Goal: Task Accomplishment & Management: Use online tool/utility

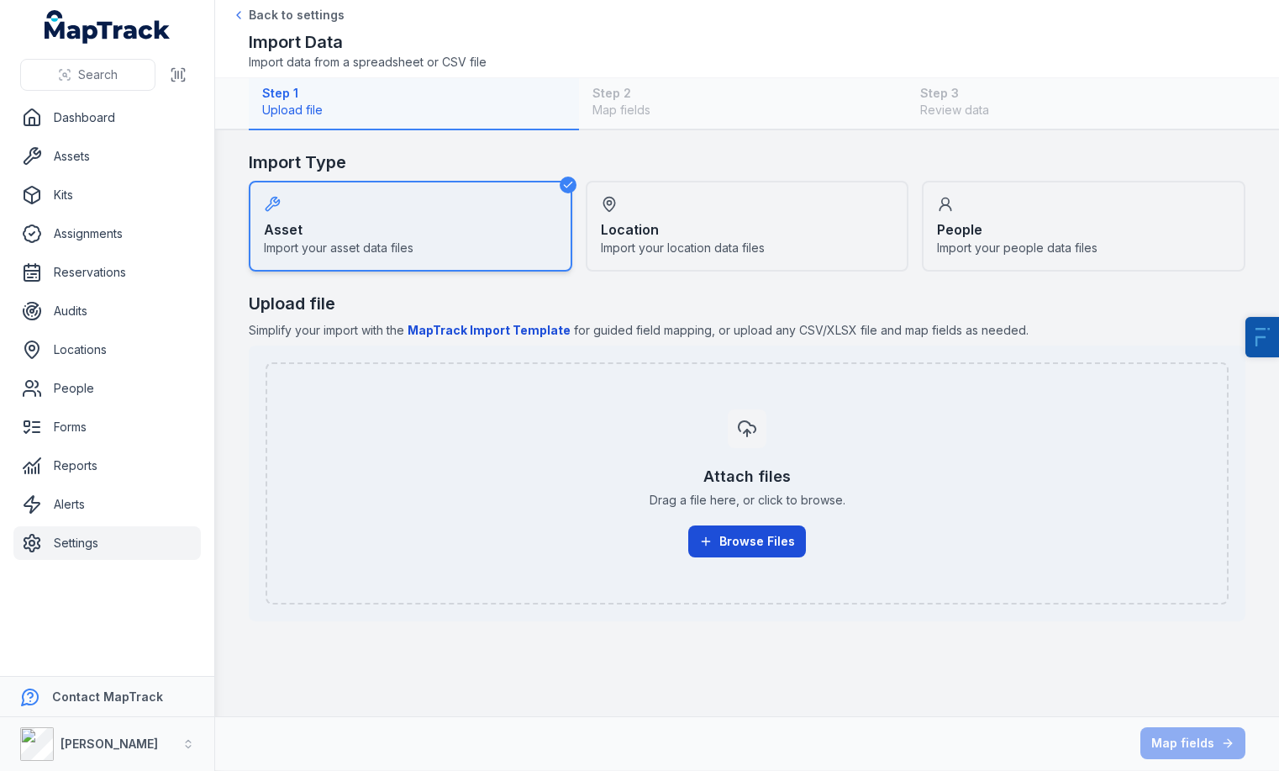
click at [779, 546] on button "Browse Files" at bounding box center [747, 541] width 118 height 32
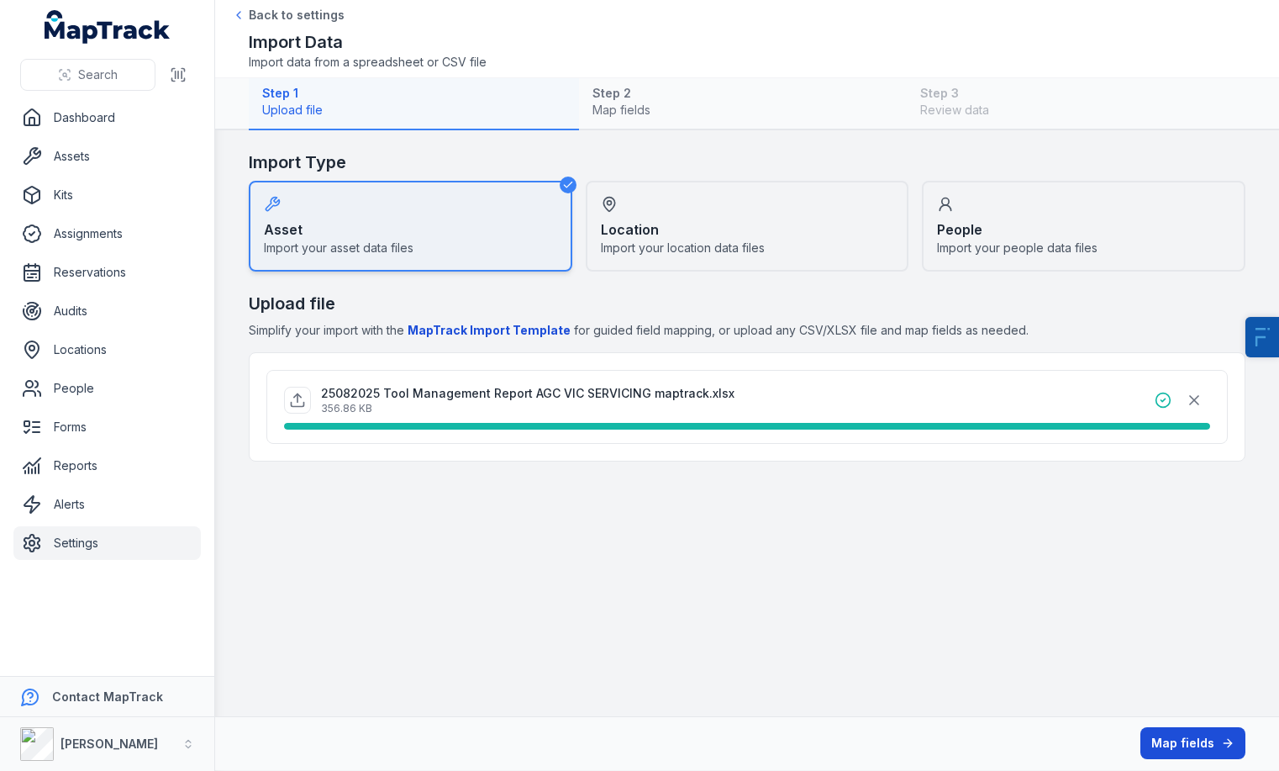
click at [1190, 746] on button "Map fields" at bounding box center [1193, 743] width 105 height 32
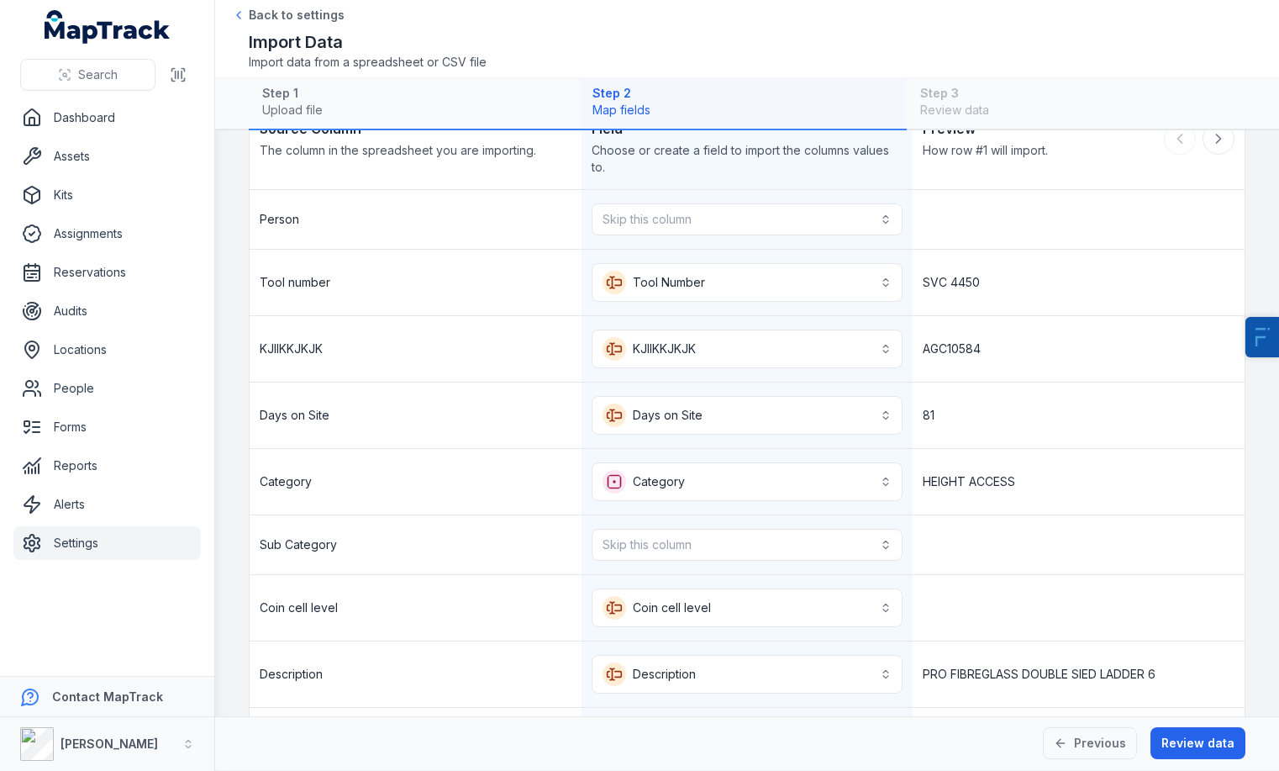
scroll to position [147, 0]
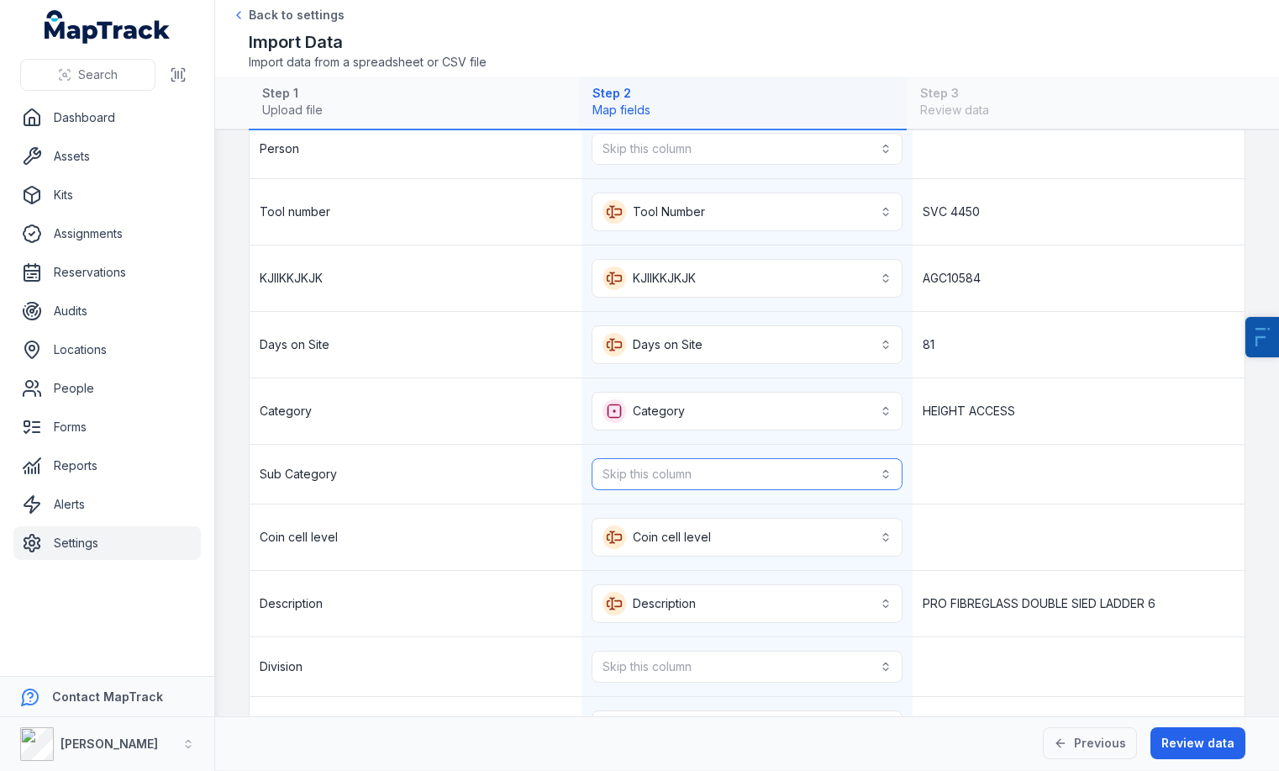
click at [715, 463] on button "Skip this column" at bounding box center [748, 474] width 312 height 32
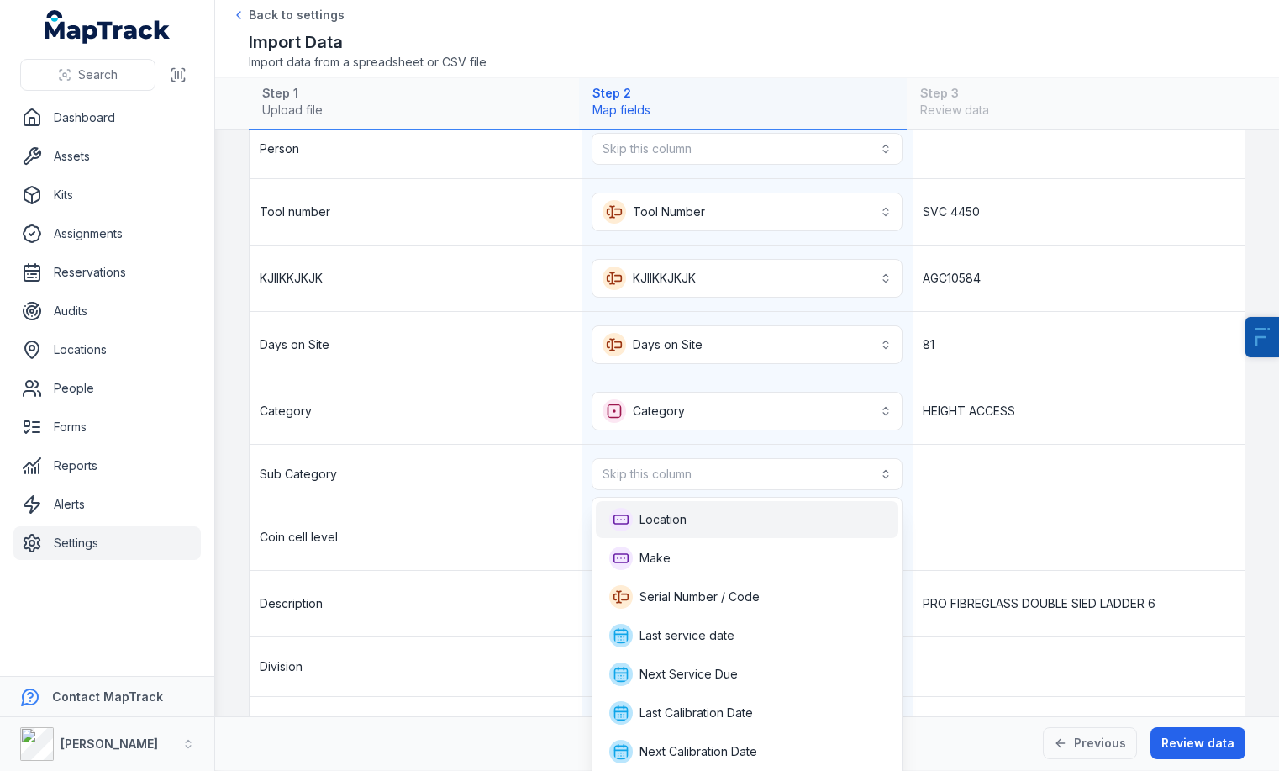
scroll to position [383, 0]
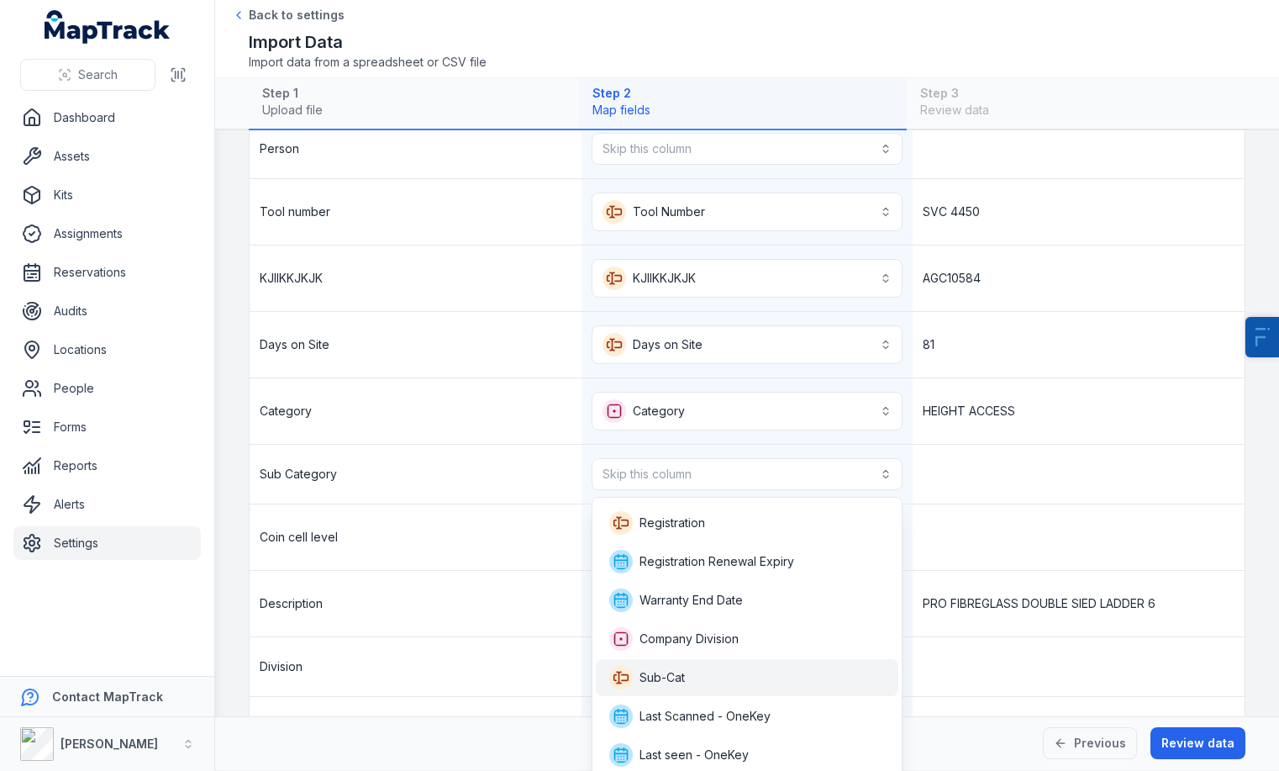
click at [704, 694] on div "Sub-Cat" at bounding box center [747, 677] width 303 height 37
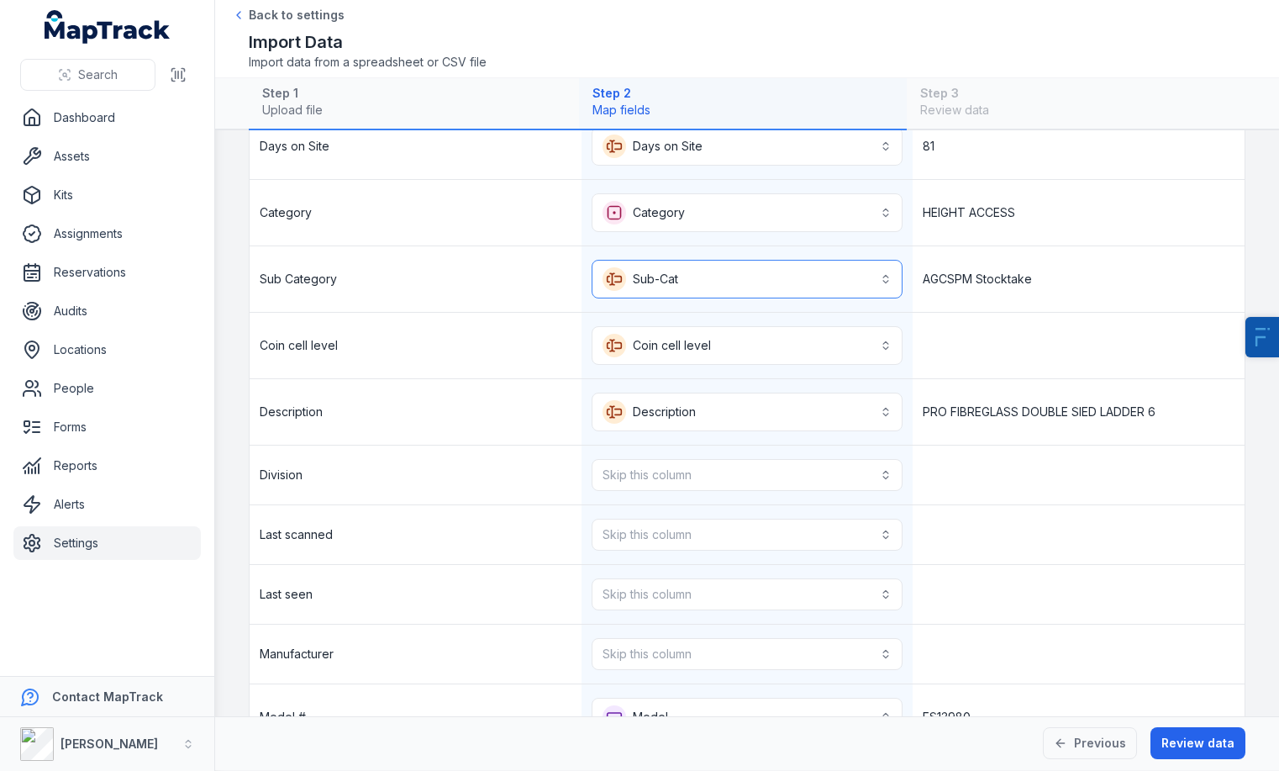
scroll to position [354, 0]
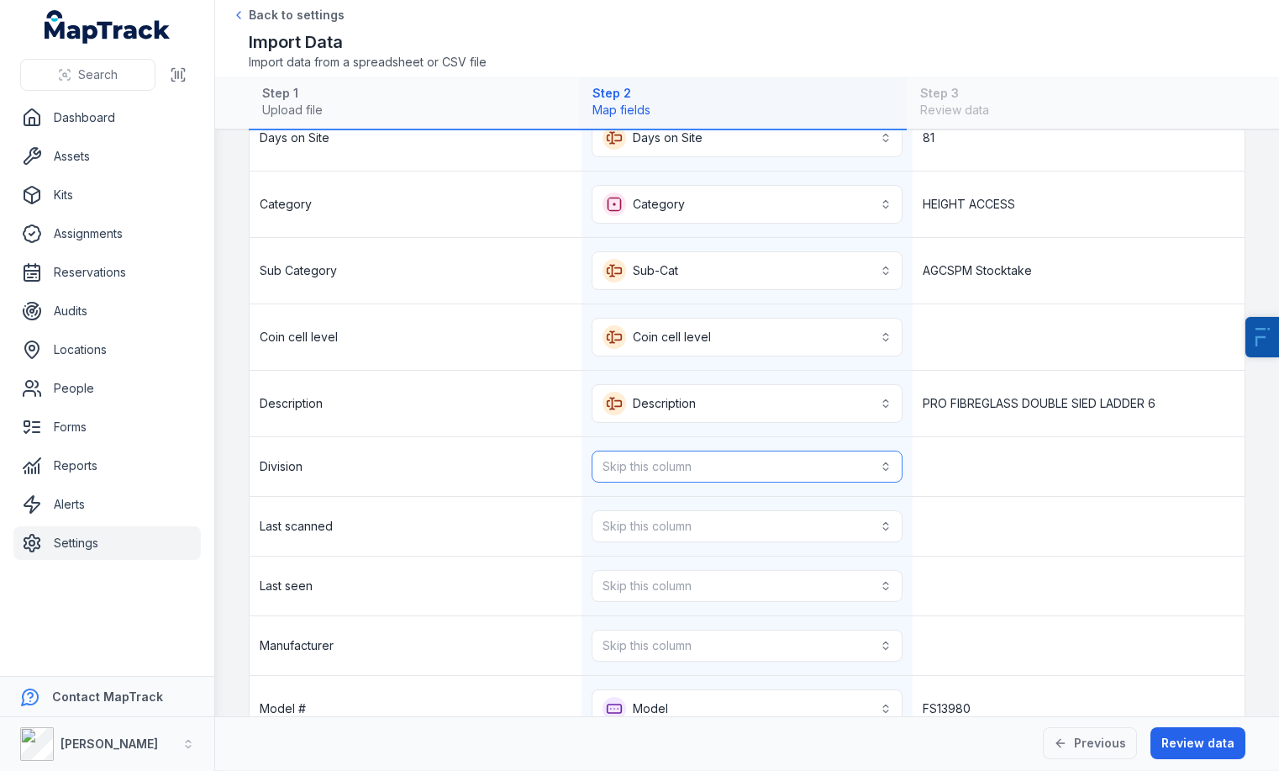
click at [660, 458] on button "Skip this column" at bounding box center [748, 467] width 312 height 32
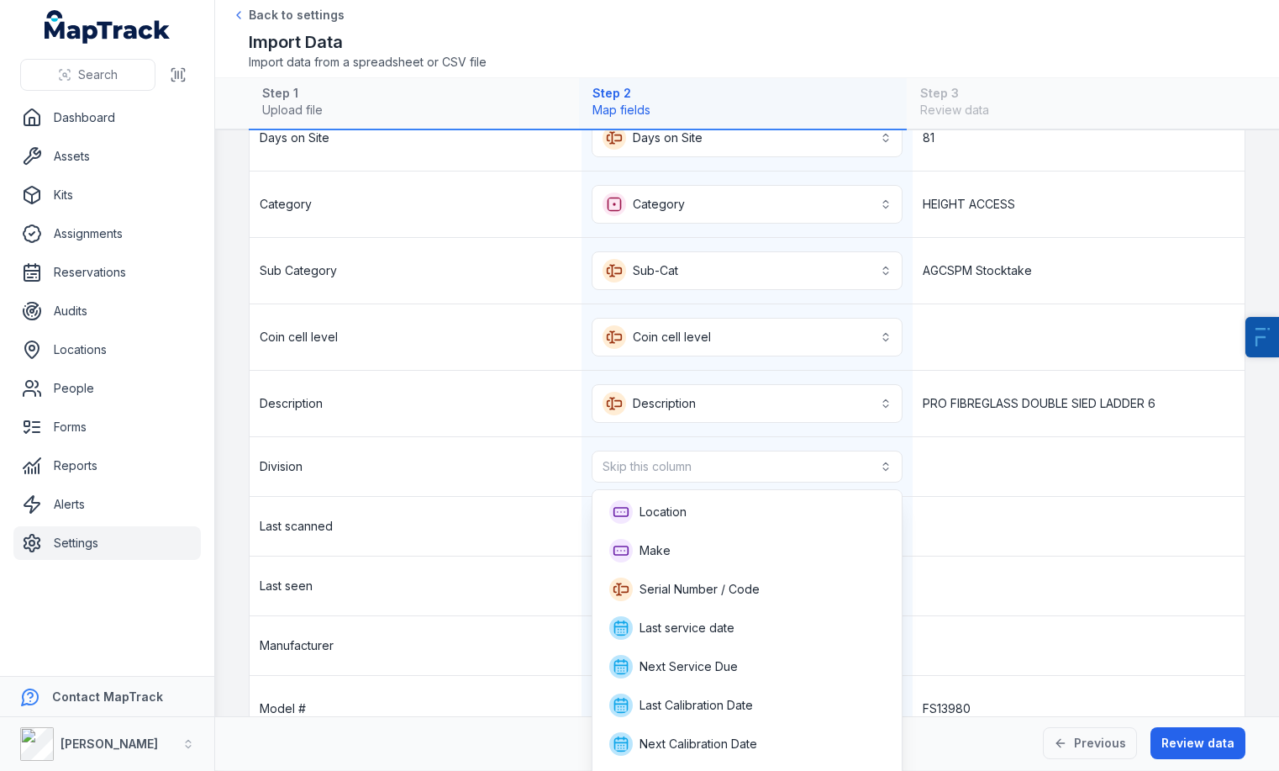
scroll to position [337, 0]
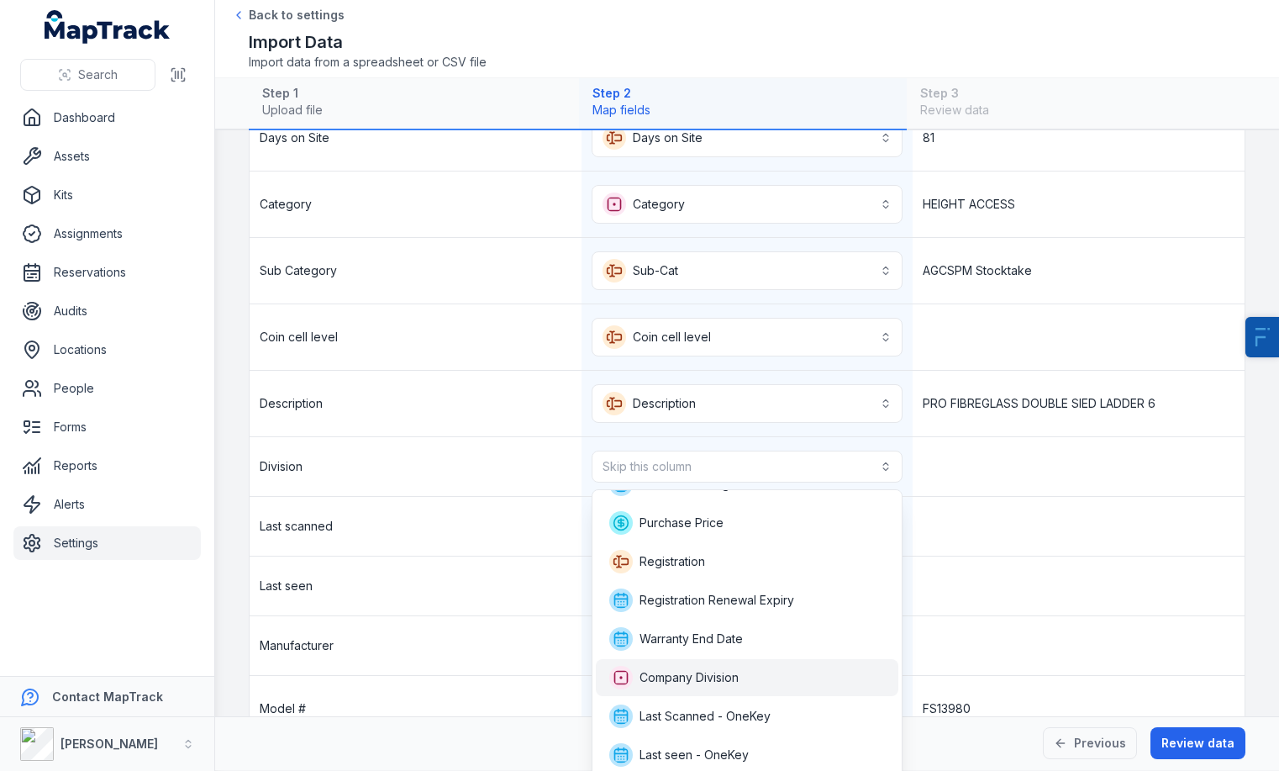
click at [683, 690] on div "Company Division" at bounding box center [747, 677] width 303 height 37
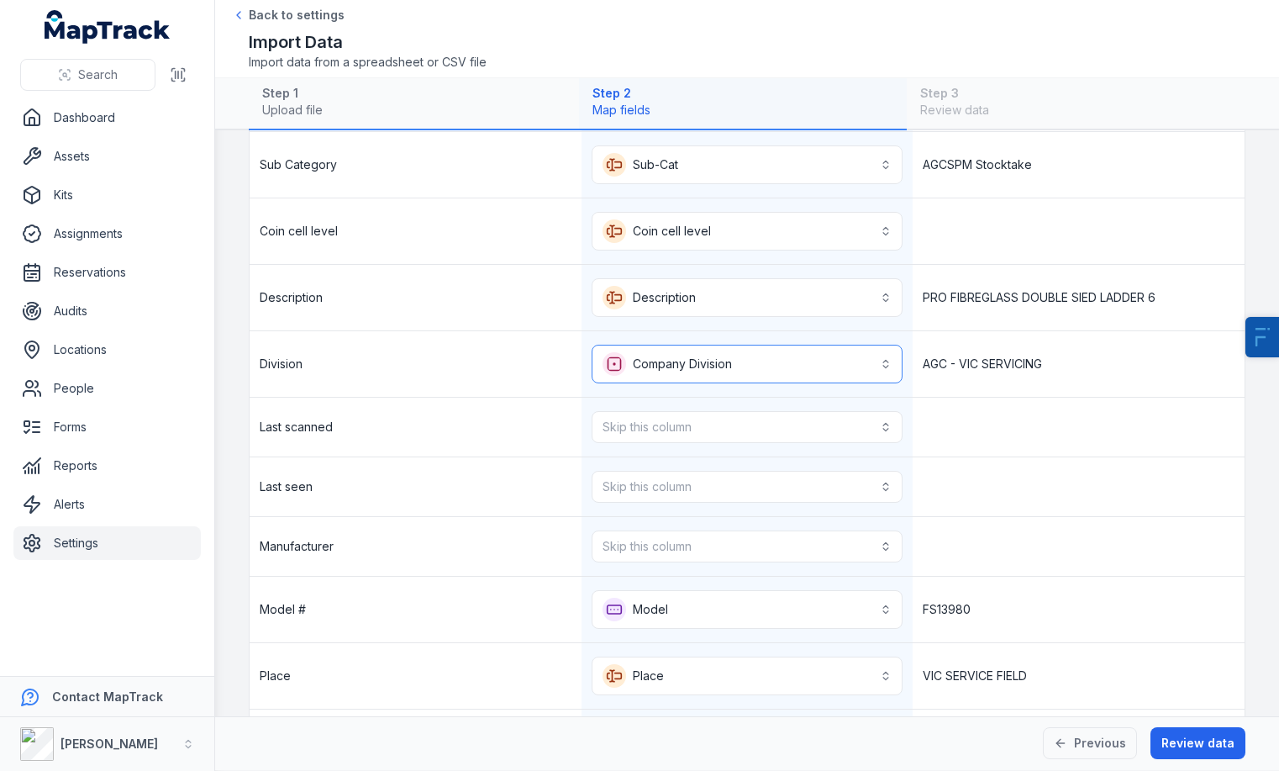
scroll to position [481, 0]
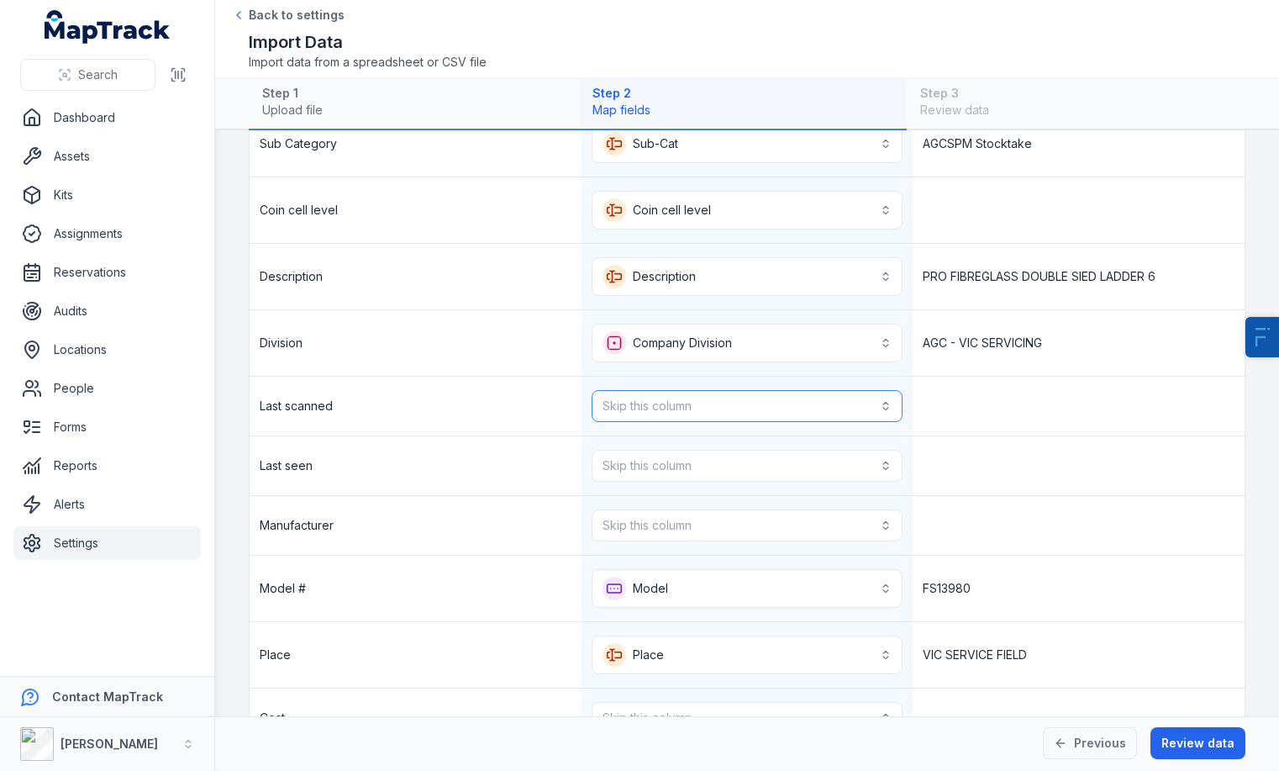
click at [667, 408] on button "Skip this column" at bounding box center [748, 406] width 312 height 32
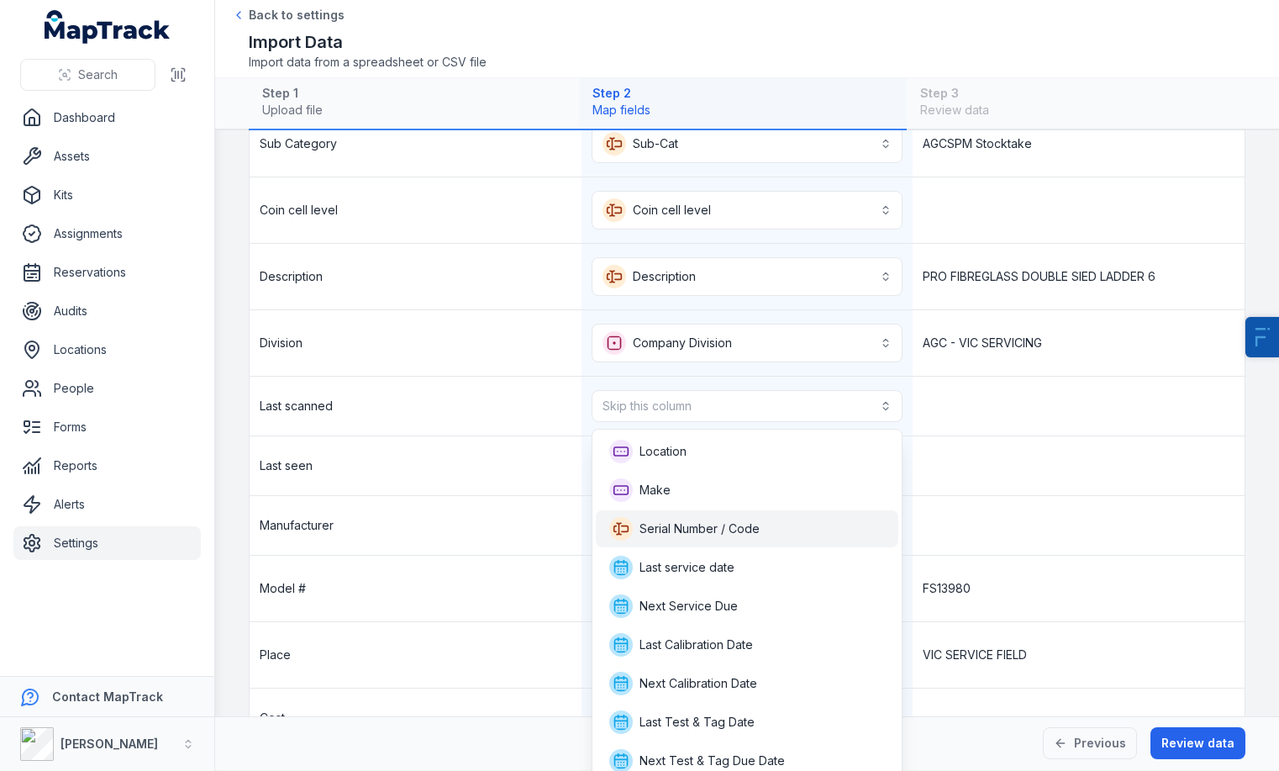
scroll to position [238, 0]
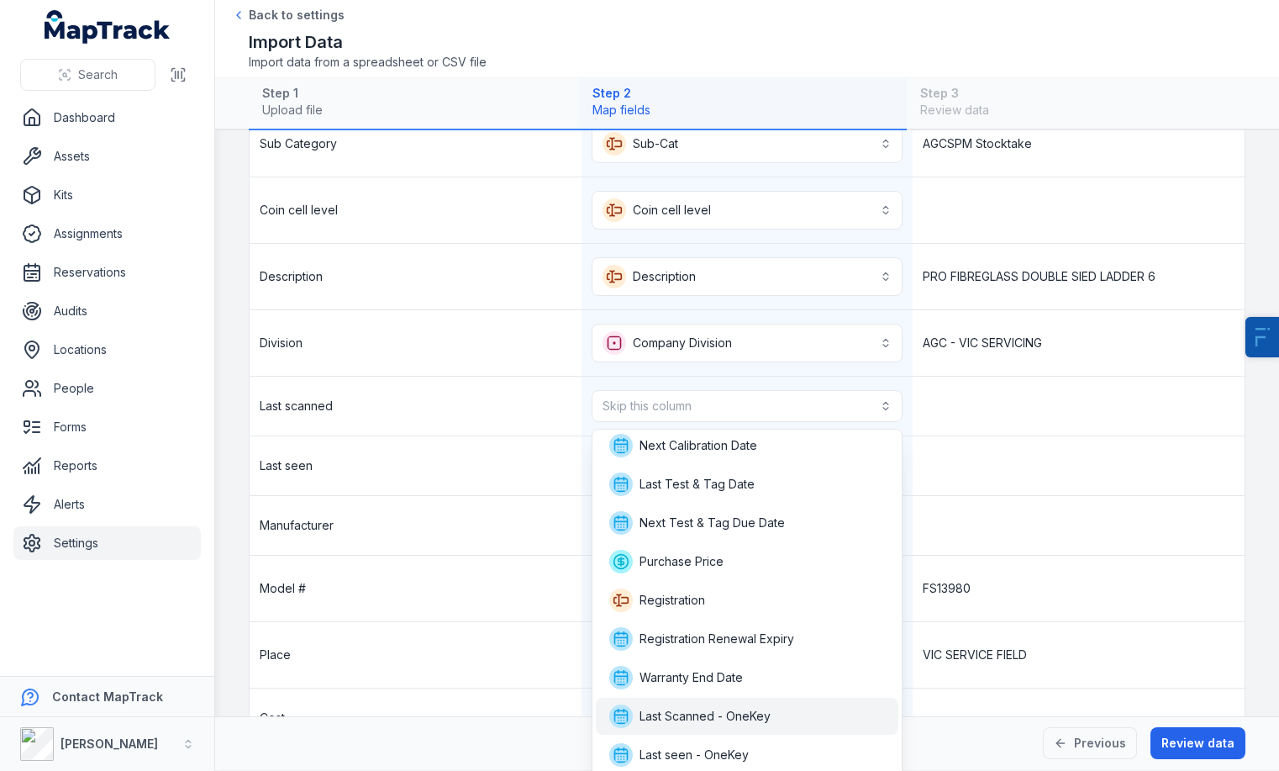
click at [714, 708] on span "Last Scanned - OneKey" at bounding box center [705, 716] width 131 height 17
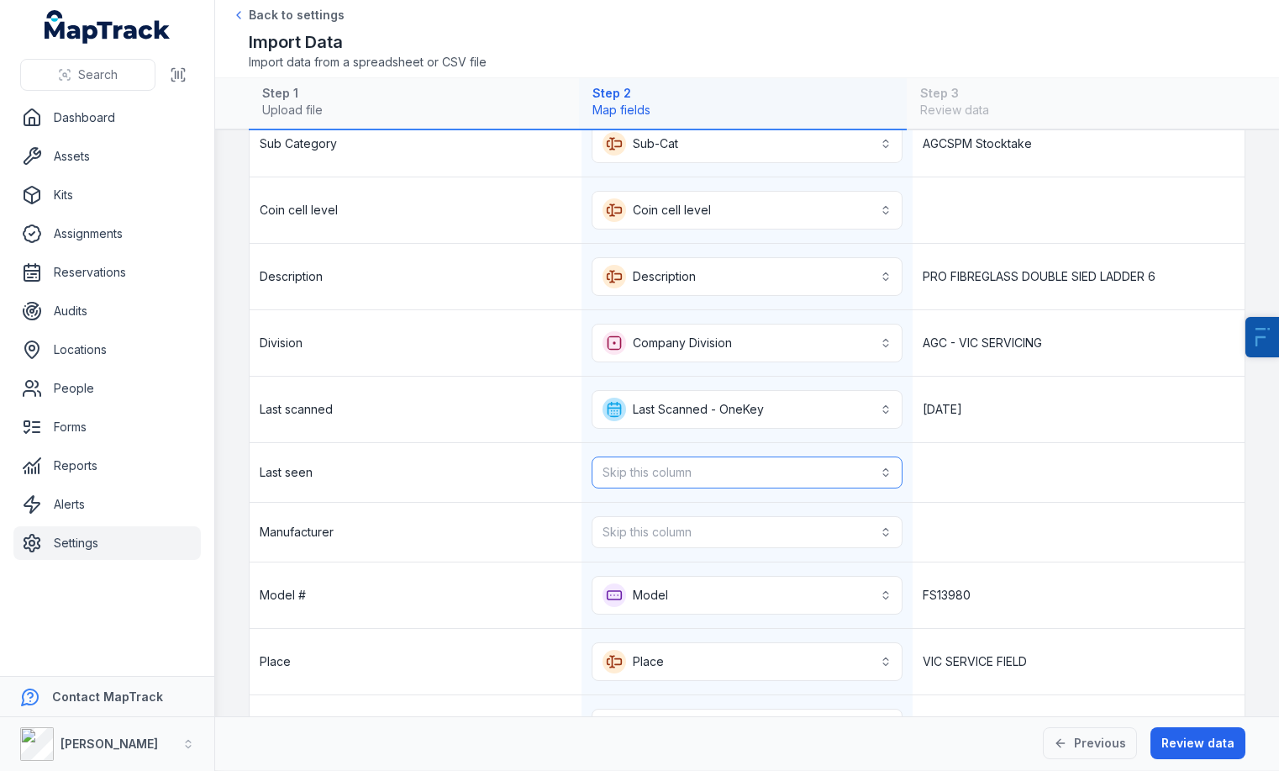
click at [738, 472] on button "Skip this column" at bounding box center [748, 472] width 312 height 32
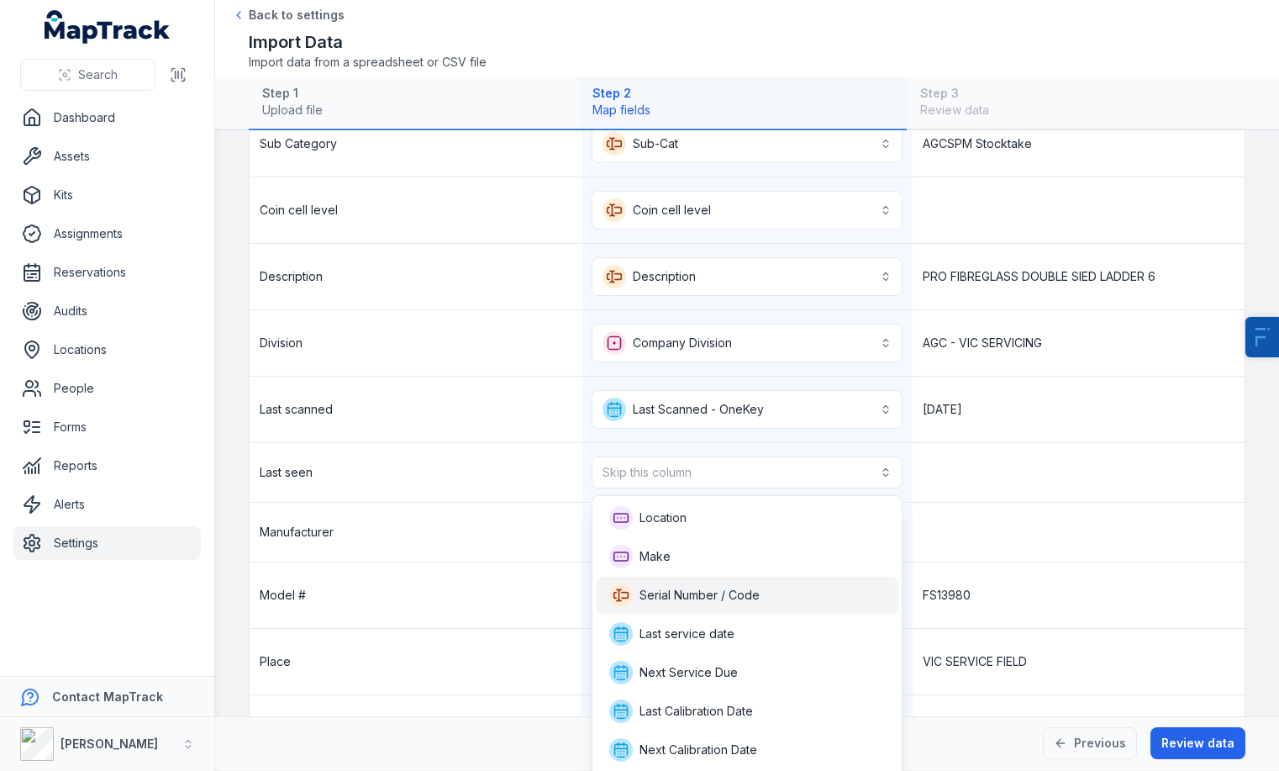
scroll to position [266, 0]
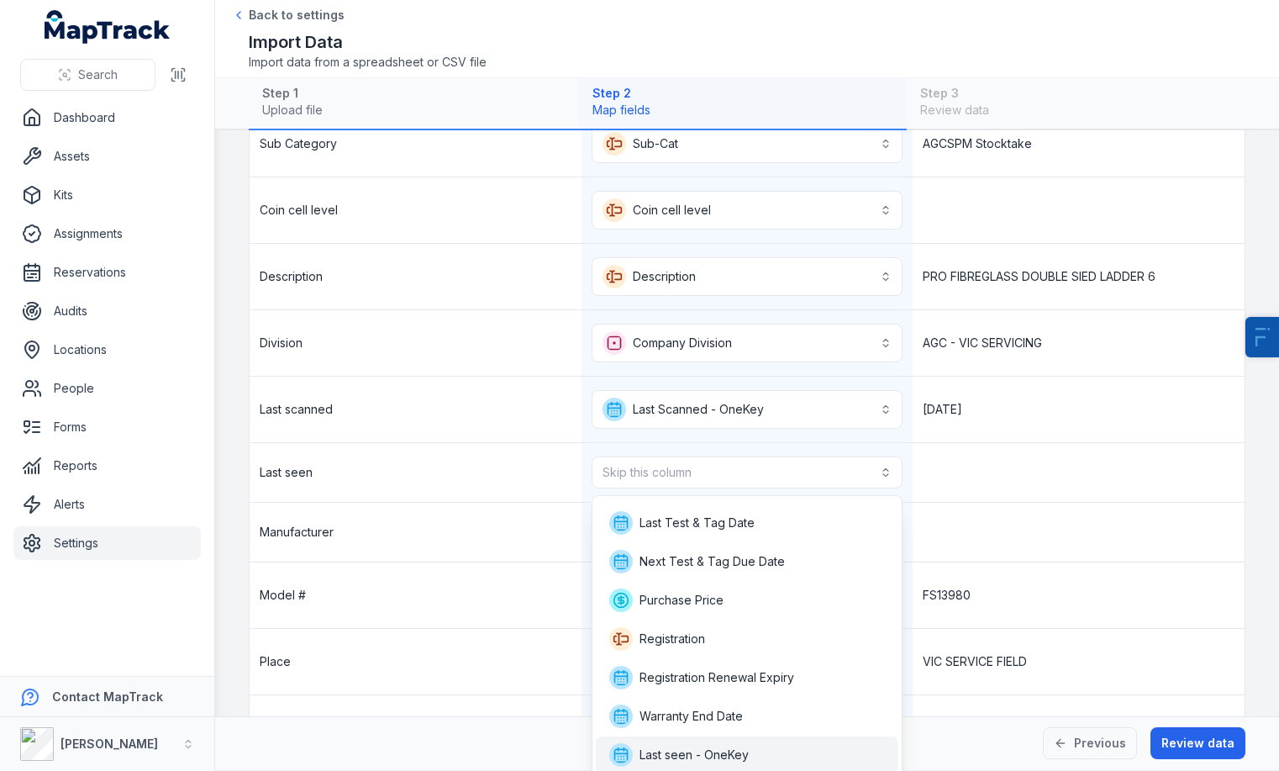
click at [694, 745] on span "Last seen - OneKey" at bounding box center [679, 755] width 140 height 24
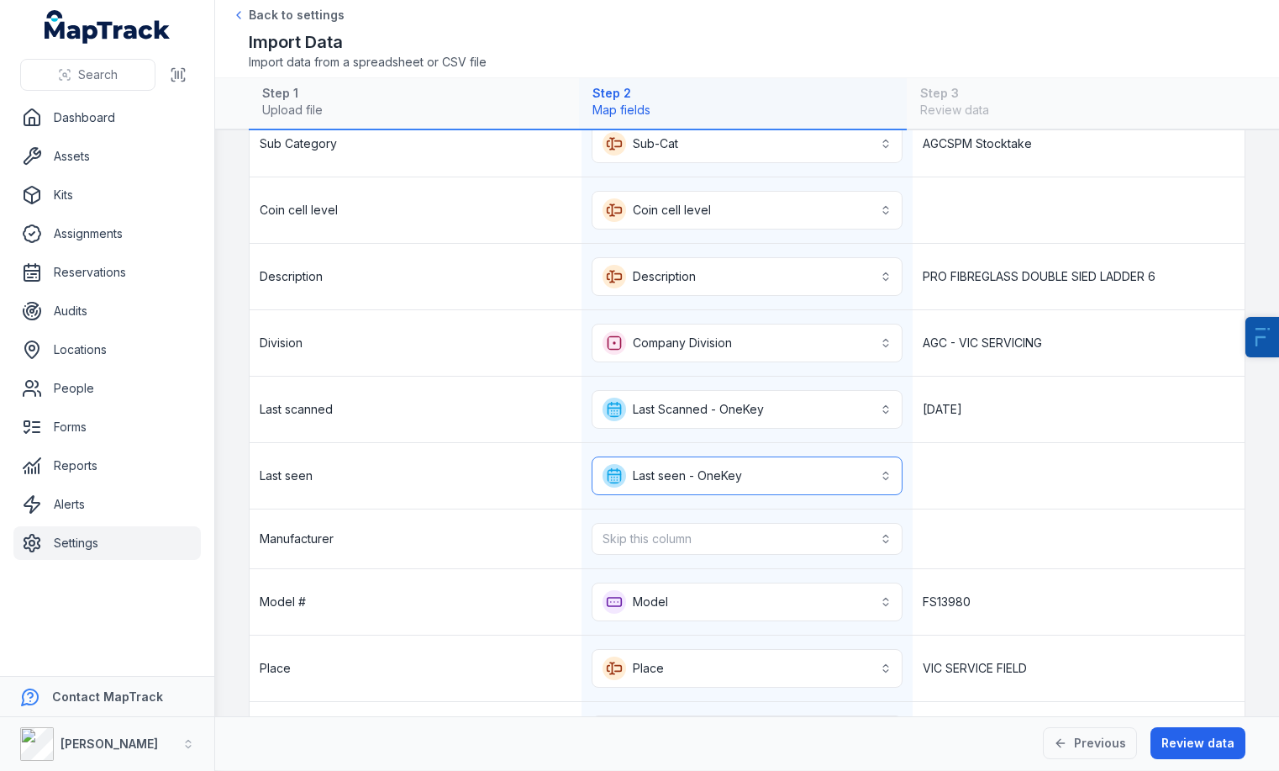
scroll to position [586, 0]
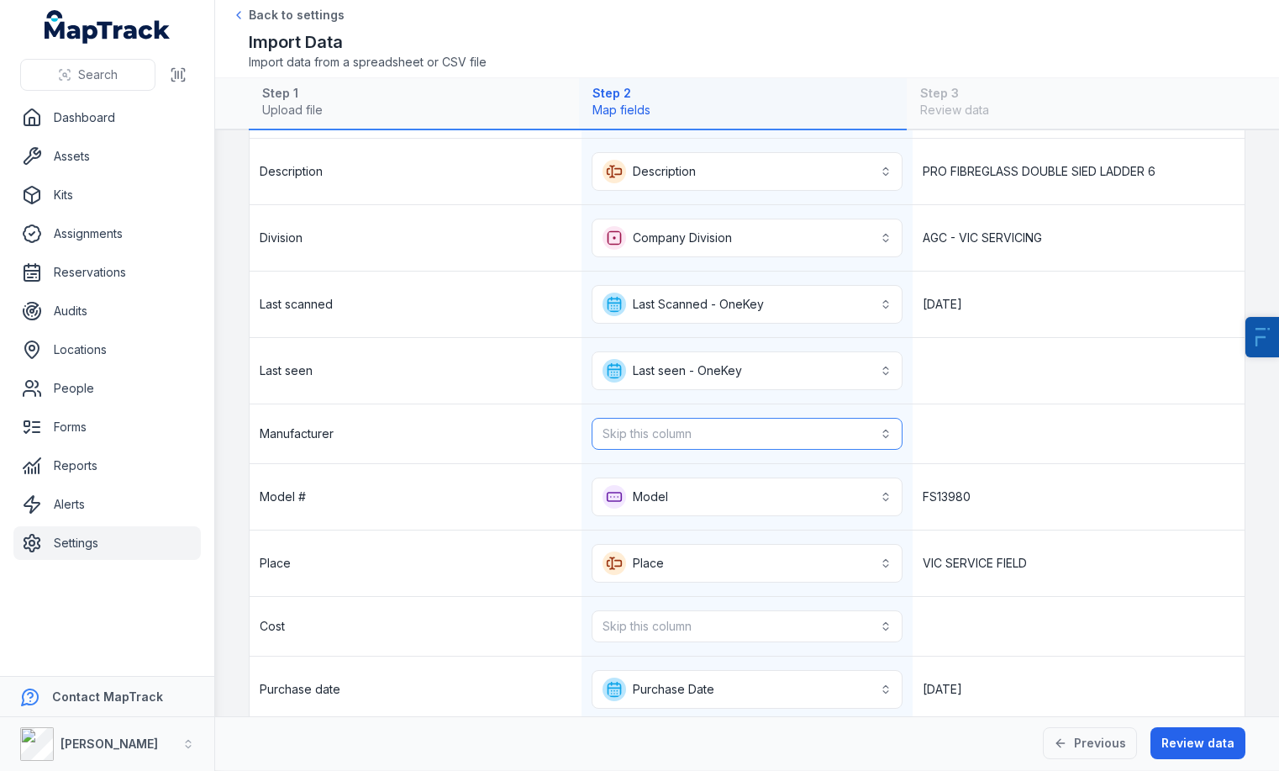
click at [654, 435] on button "Skip this column" at bounding box center [748, 434] width 312 height 32
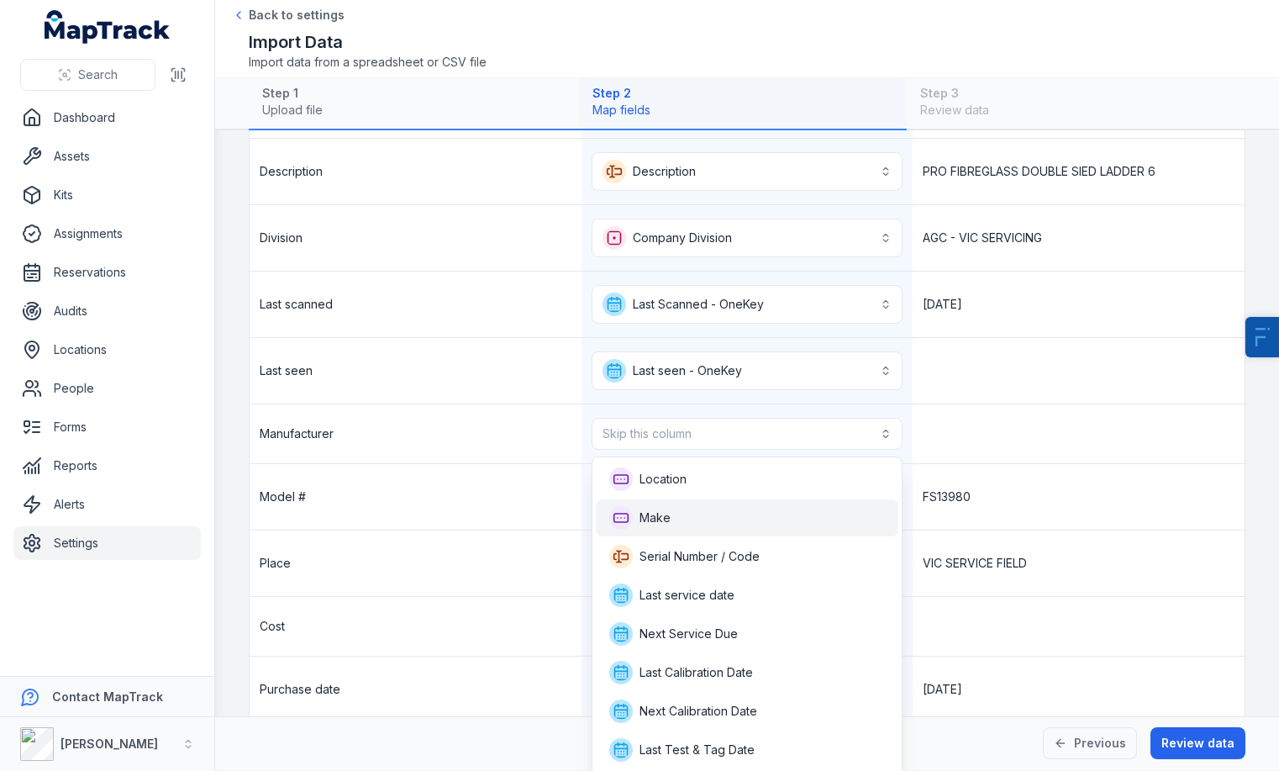
click at [713, 521] on div "Make" at bounding box center [747, 518] width 277 height 24
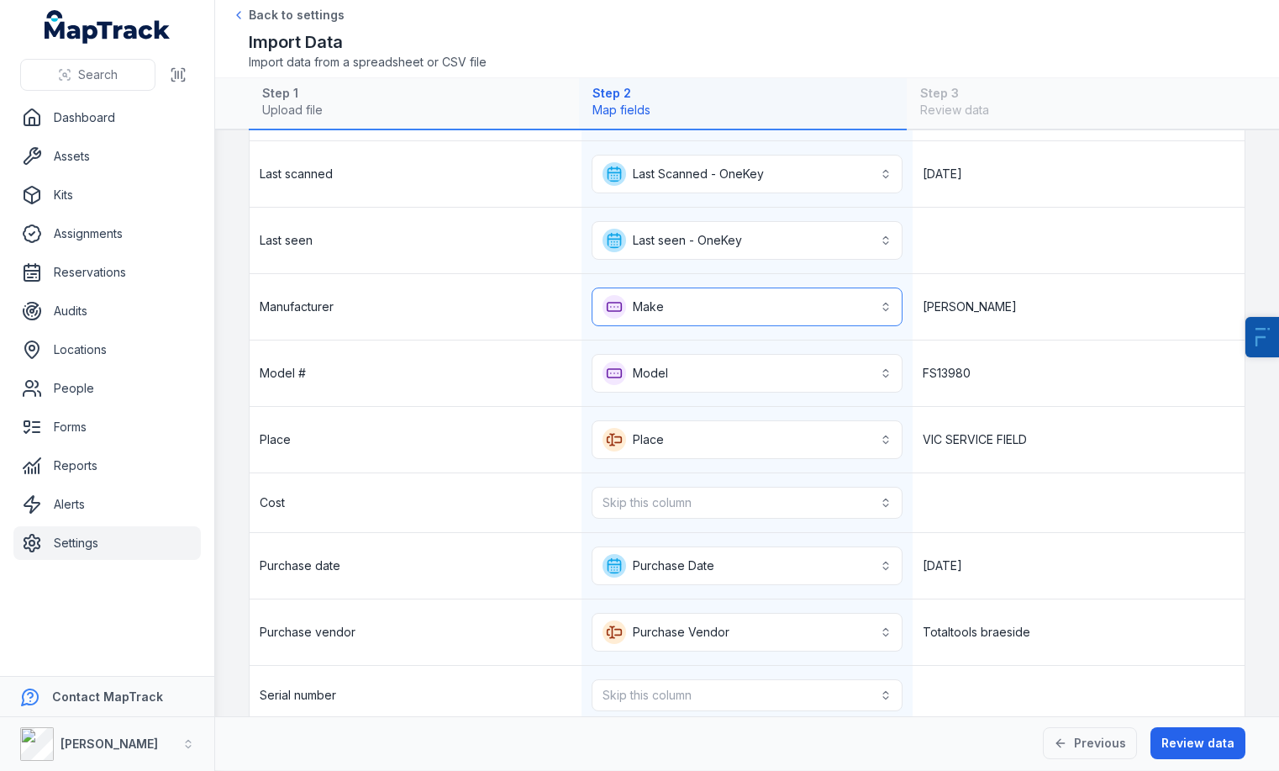
scroll to position [727, 0]
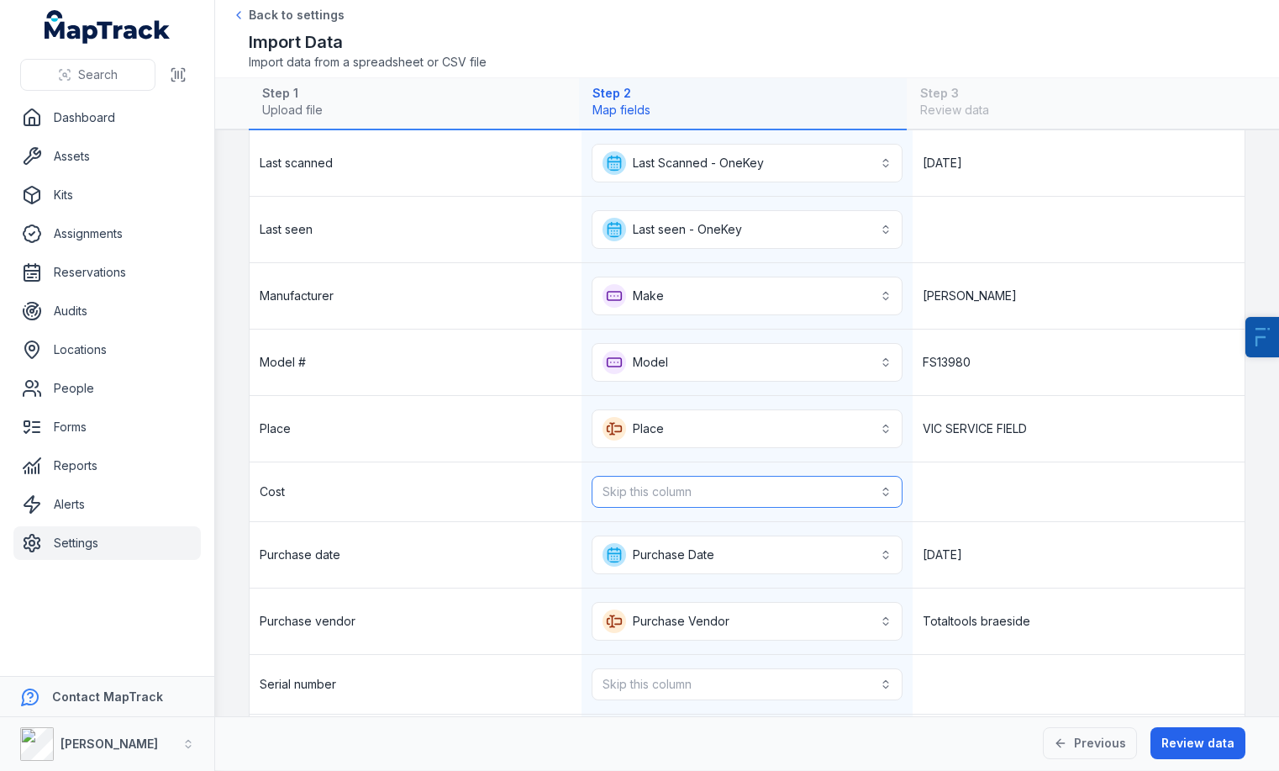
click at [667, 493] on button "Skip this column" at bounding box center [748, 492] width 312 height 32
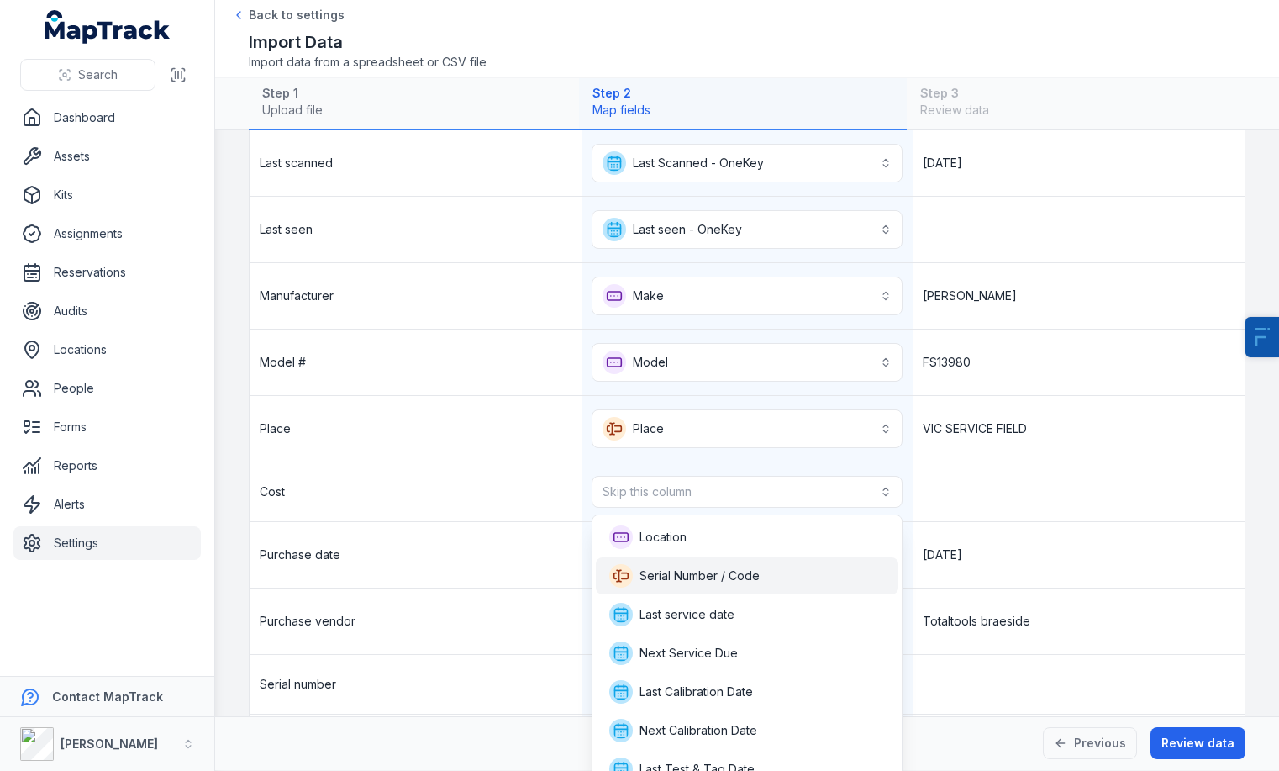
scroll to position [208, 0]
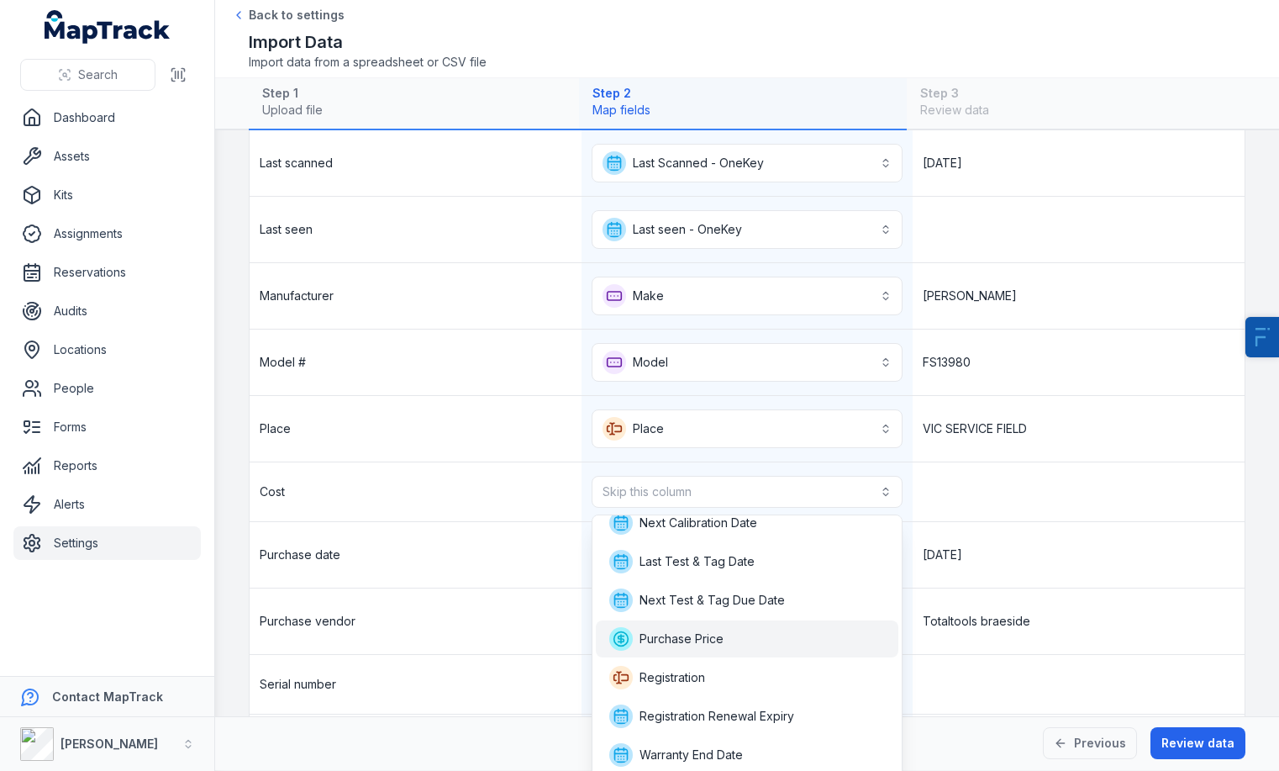
click at [698, 646] on span "Purchase Price" at bounding box center [682, 638] width 84 height 17
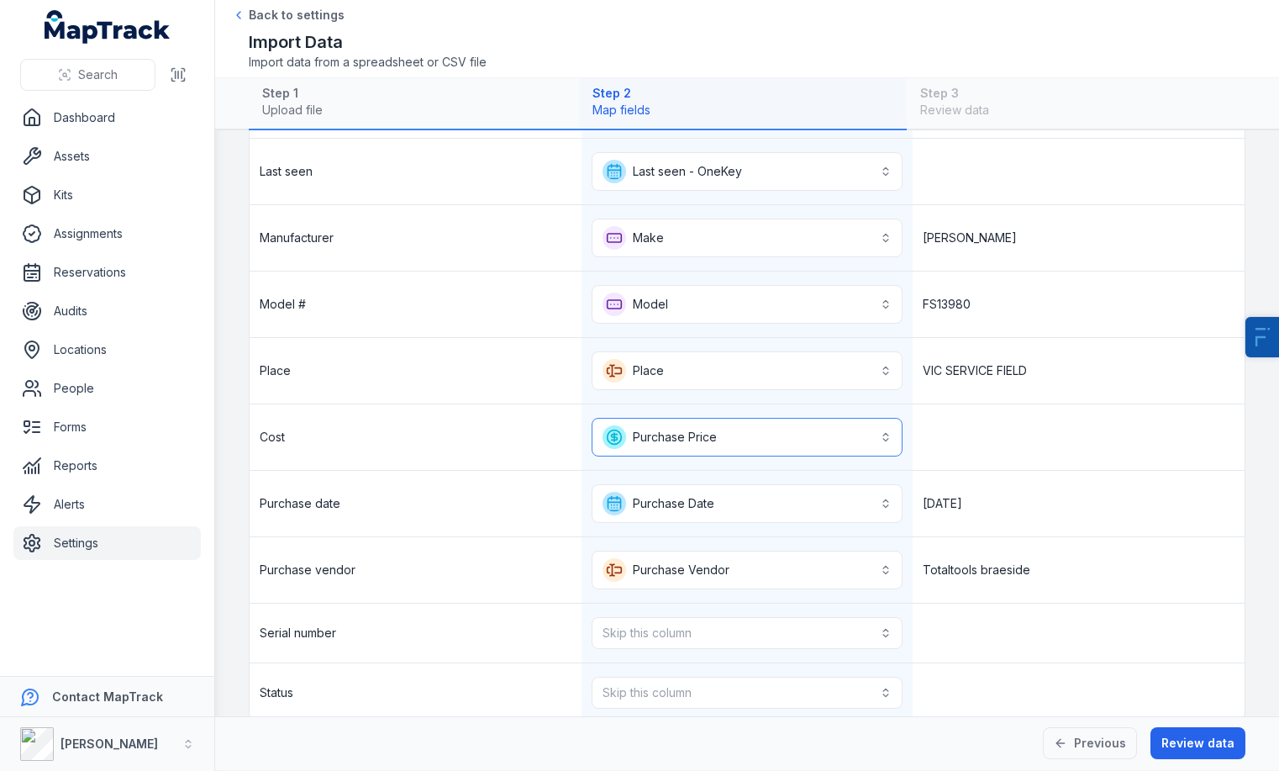
scroll to position [812, 0]
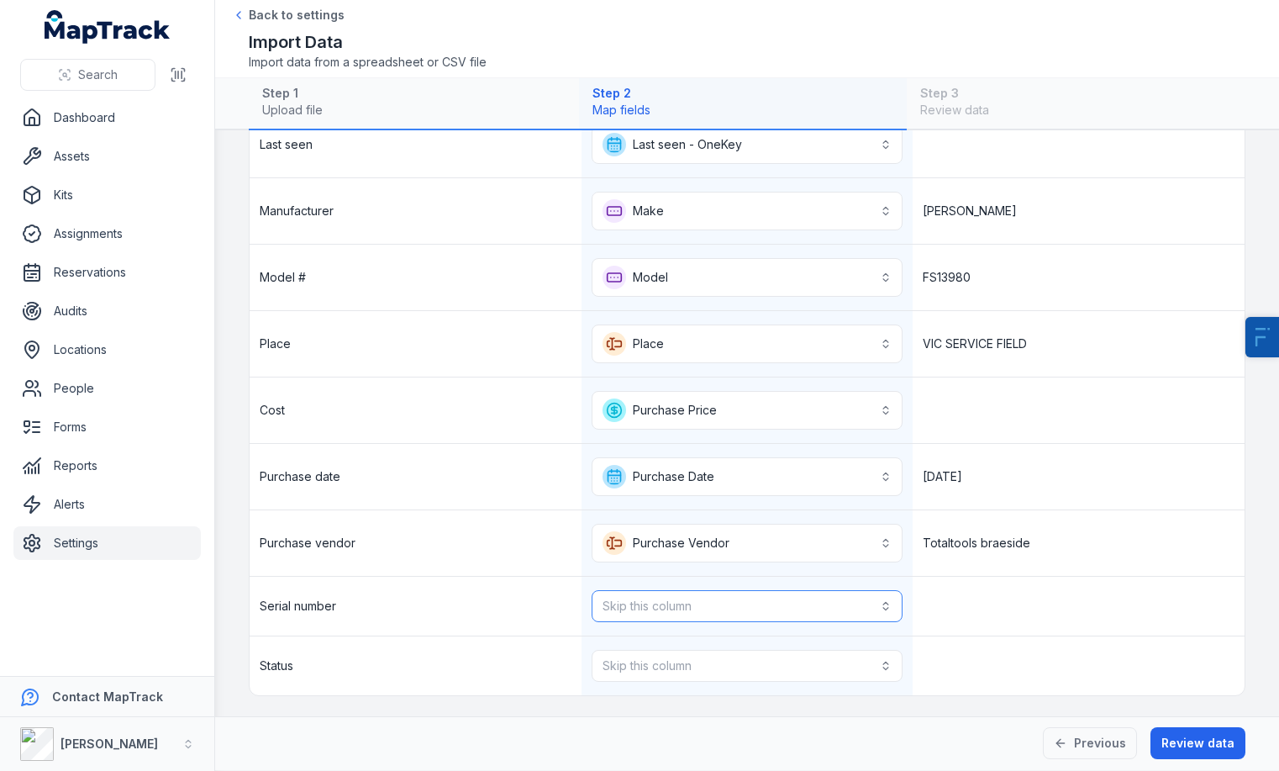
click at [660, 606] on button "Skip this column" at bounding box center [748, 606] width 312 height 32
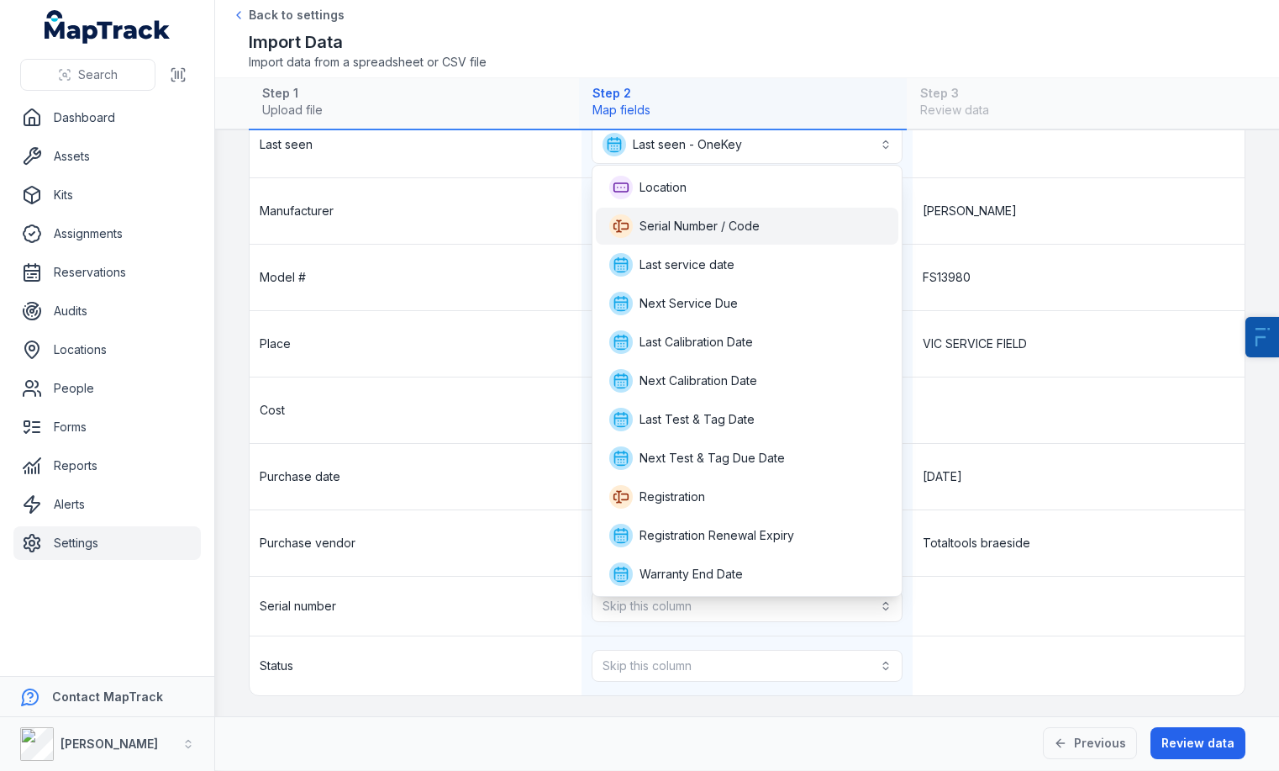
click at [766, 235] on div "Serial Number / Code" at bounding box center [747, 226] width 277 height 24
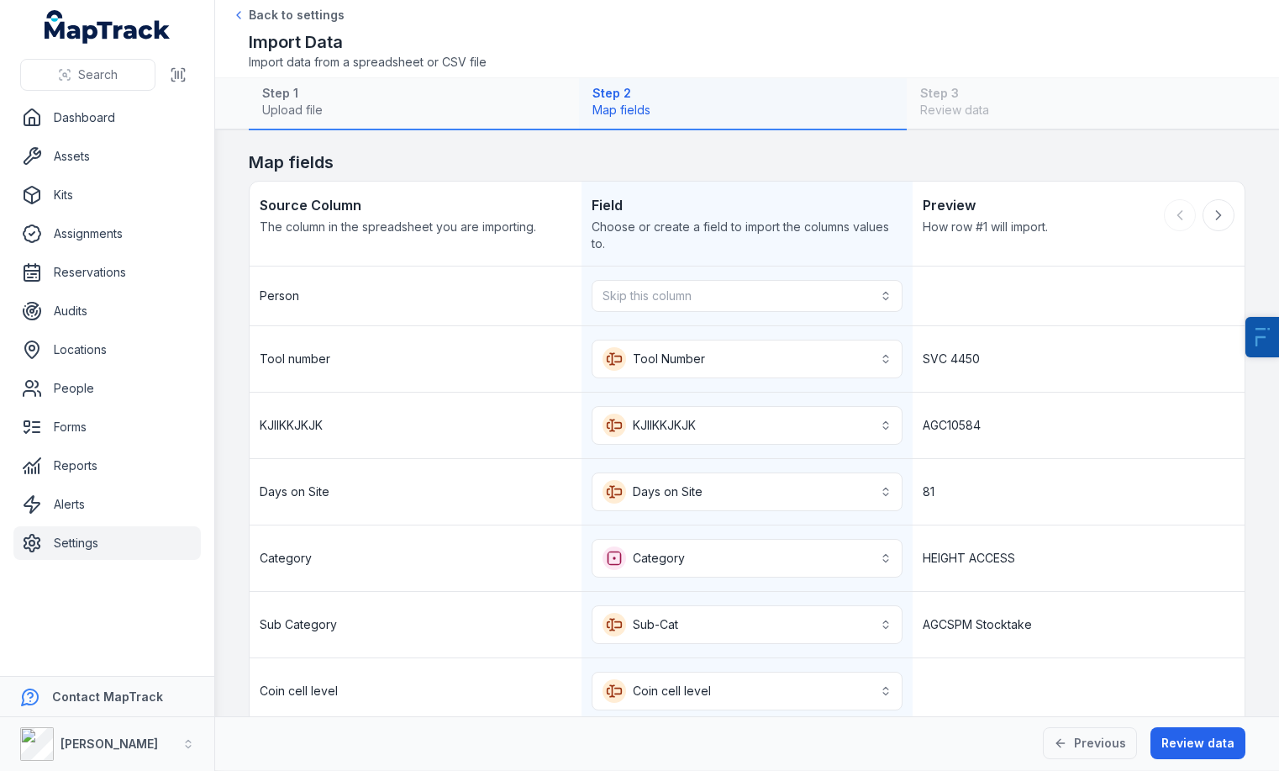
scroll to position [819, 0]
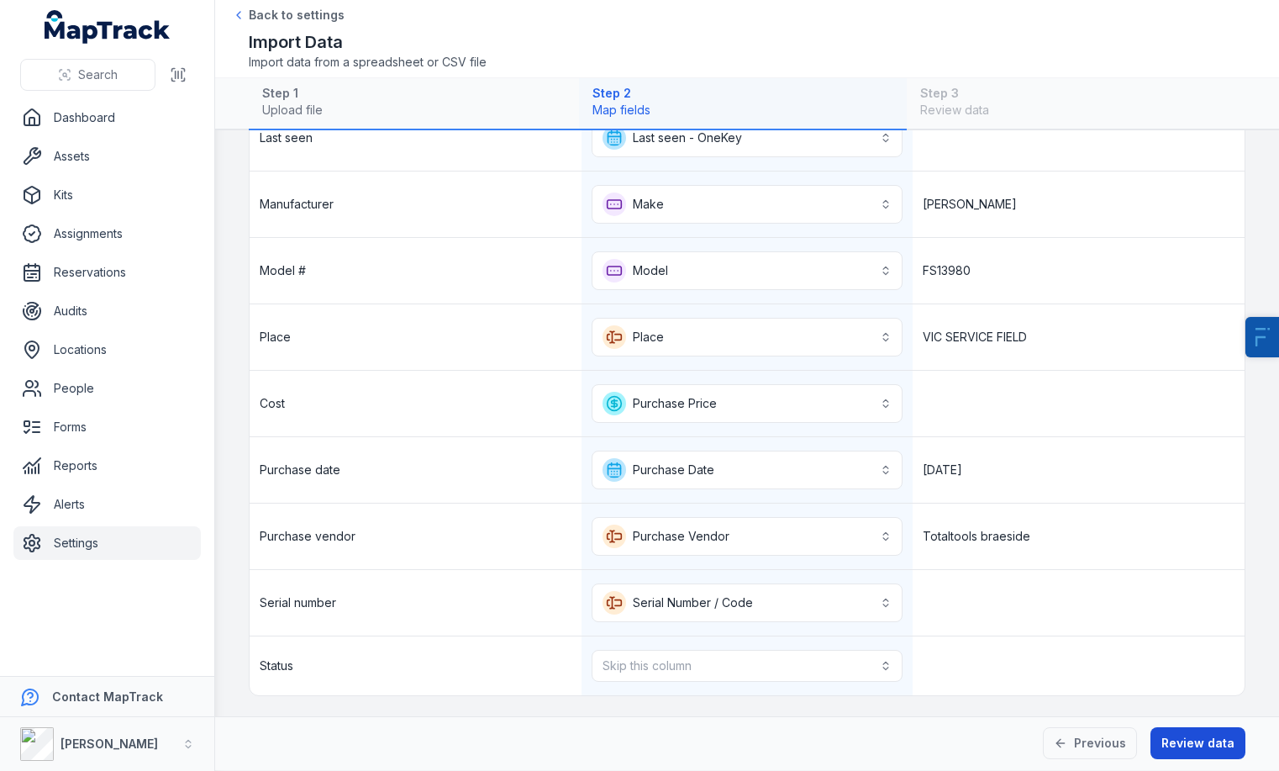
click at [1202, 735] on button "Review data" at bounding box center [1198, 743] width 95 height 32
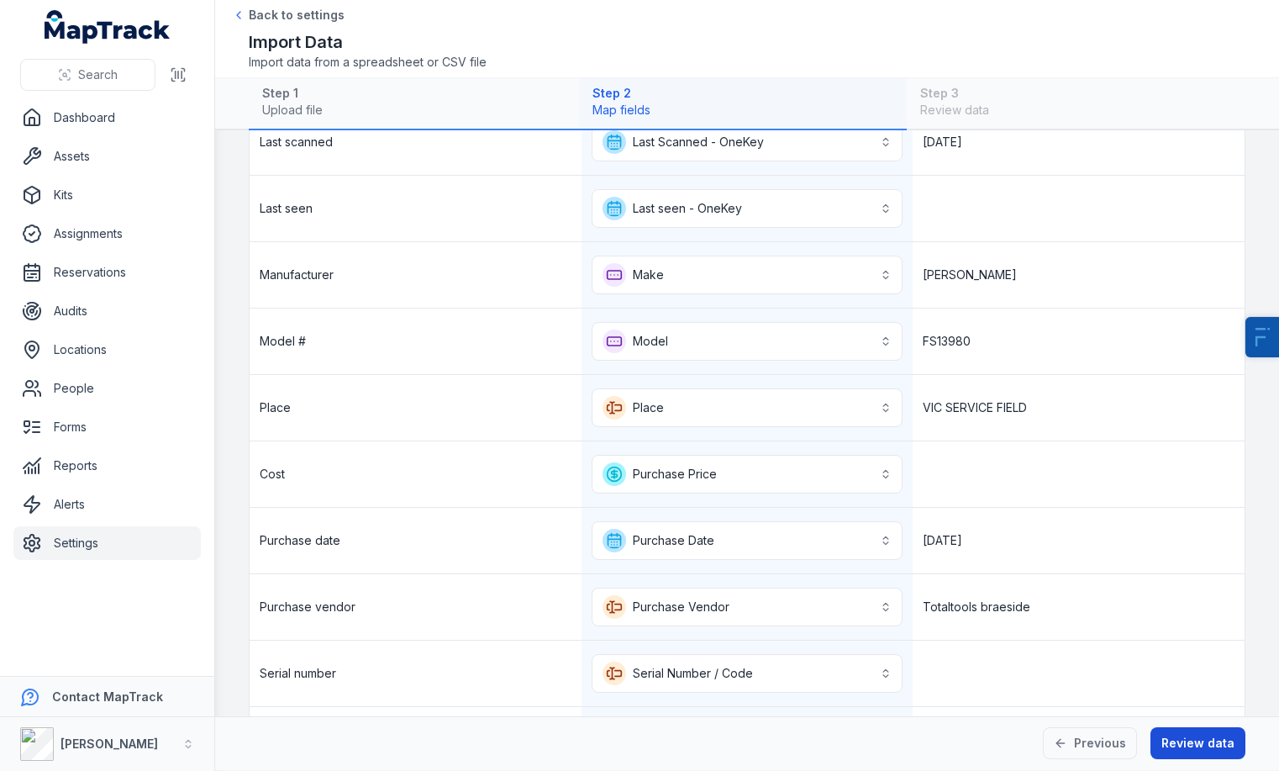
click at [1196, 746] on button "Review data" at bounding box center [1198, 743] width 95 height 32
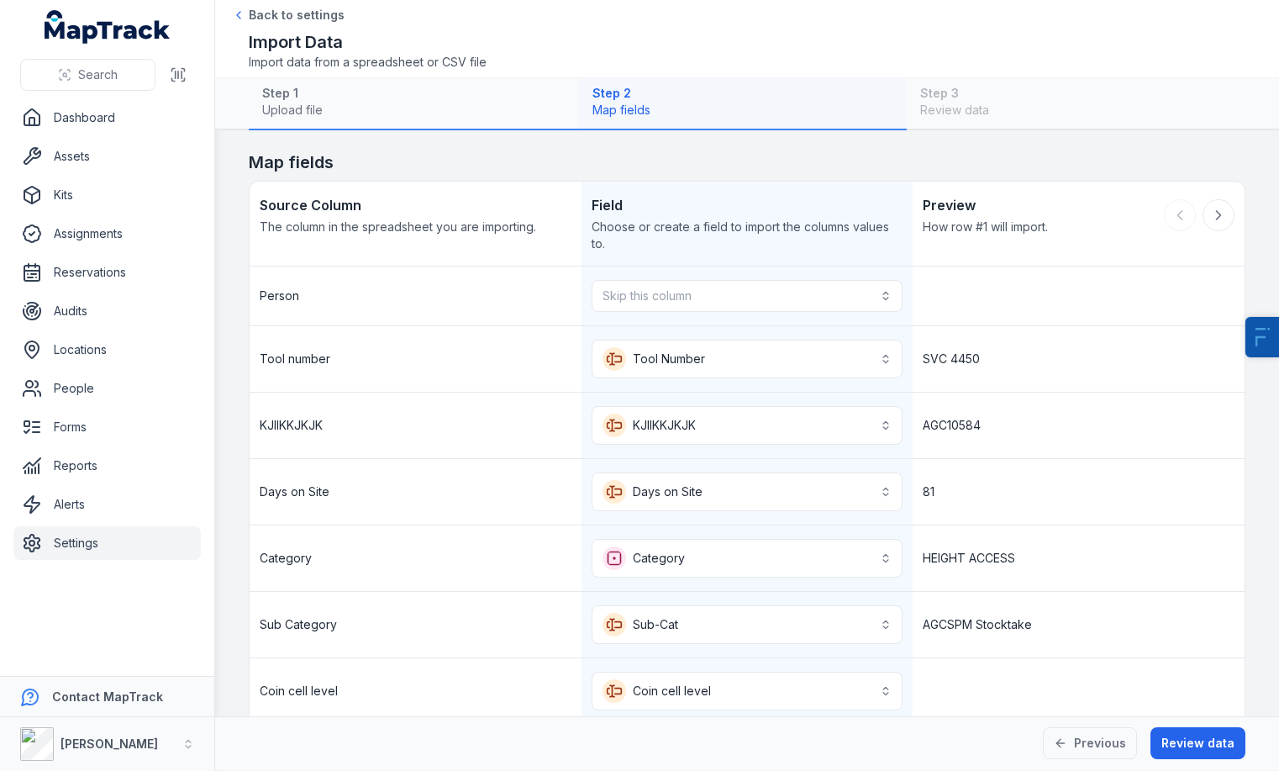
scroll to position [82, 0]
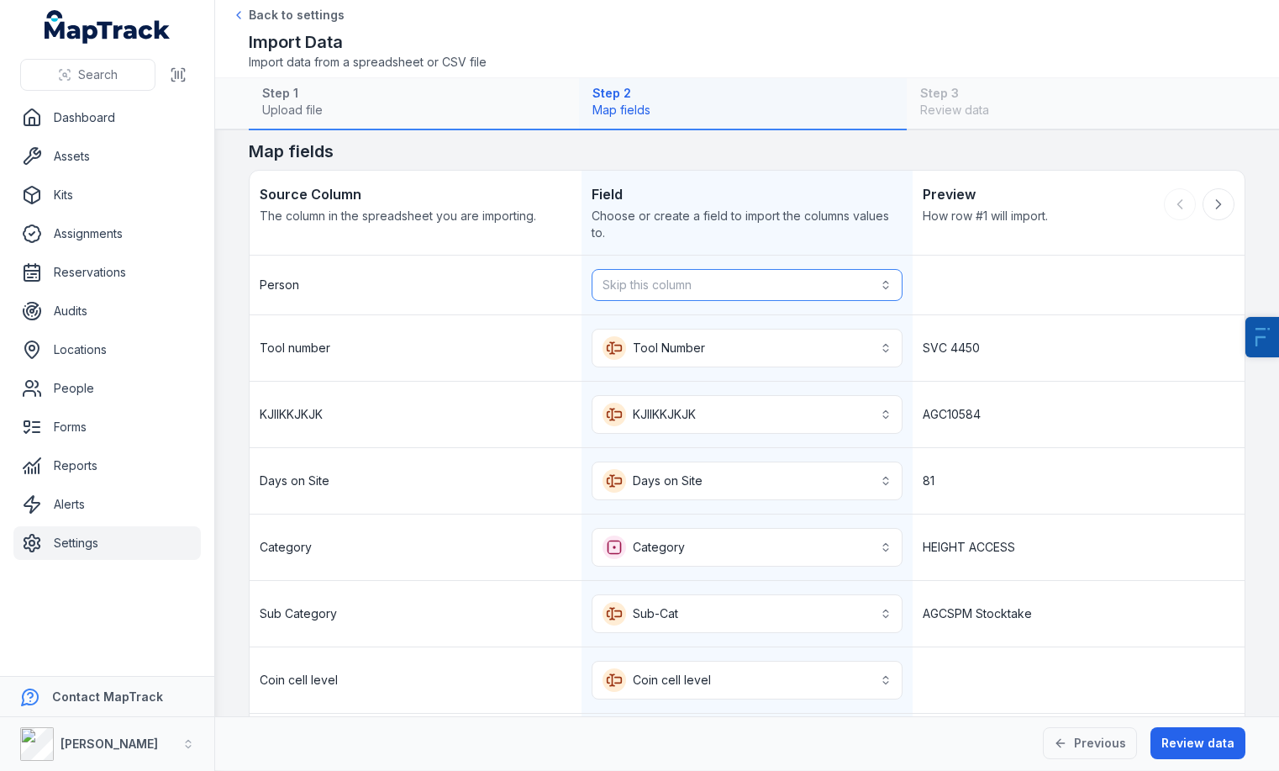
click at [705, 277] on button "Skip this column" at bounding box center [748, 285] width 312 height 32
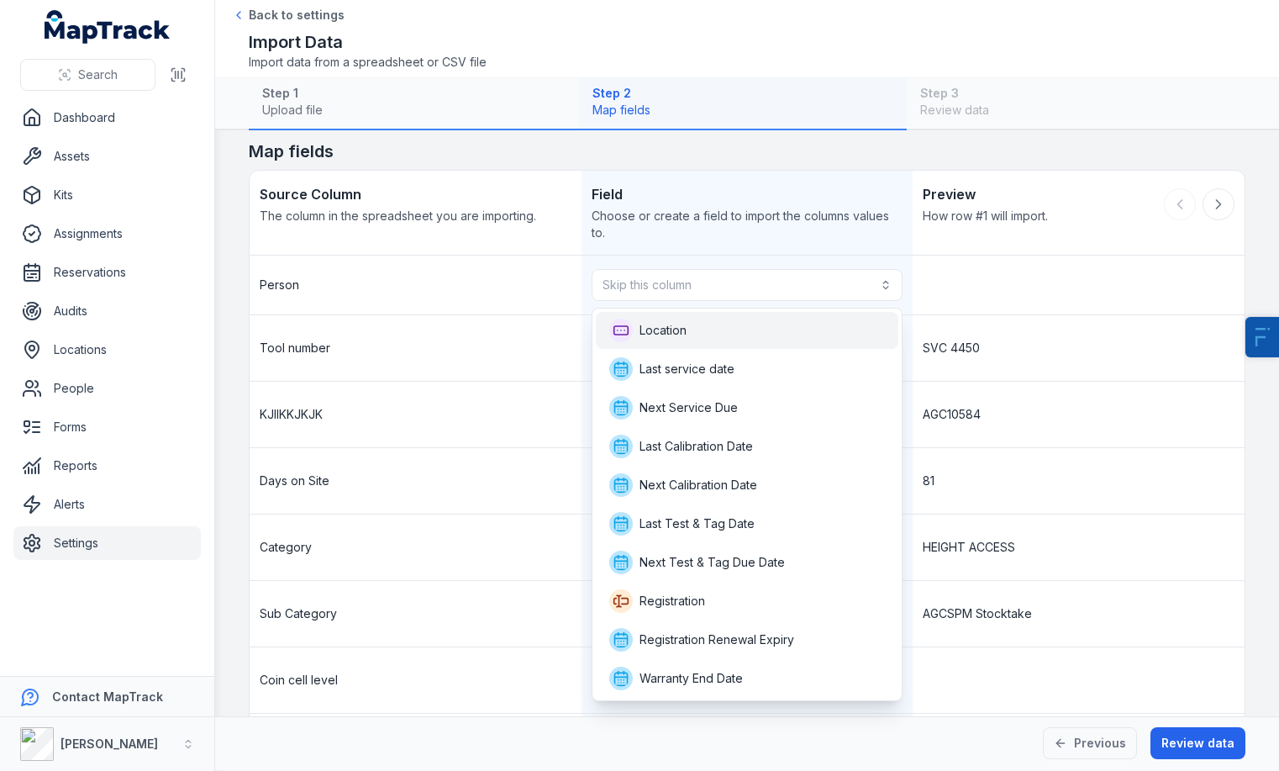
click at [715, 325] on div "Location" at bounding box center [747, 331] width 277 height 24
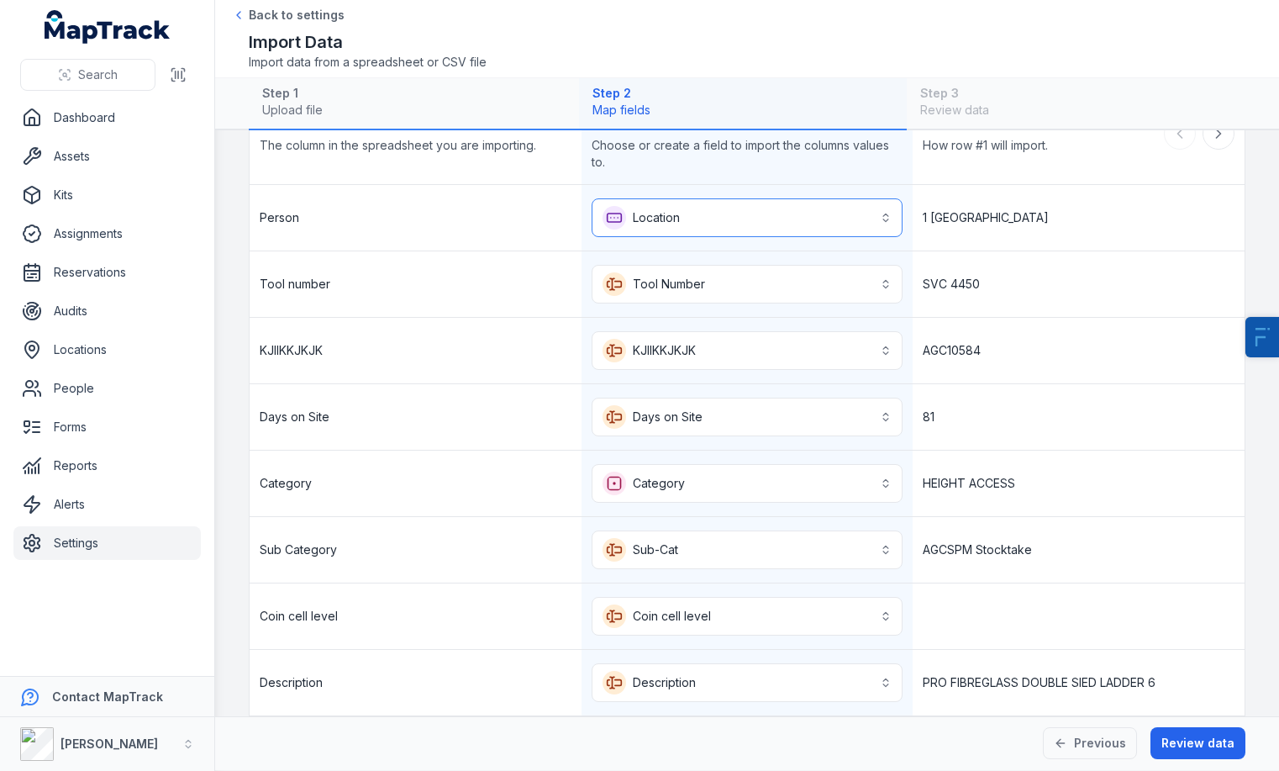
scroll to position [98, 0]
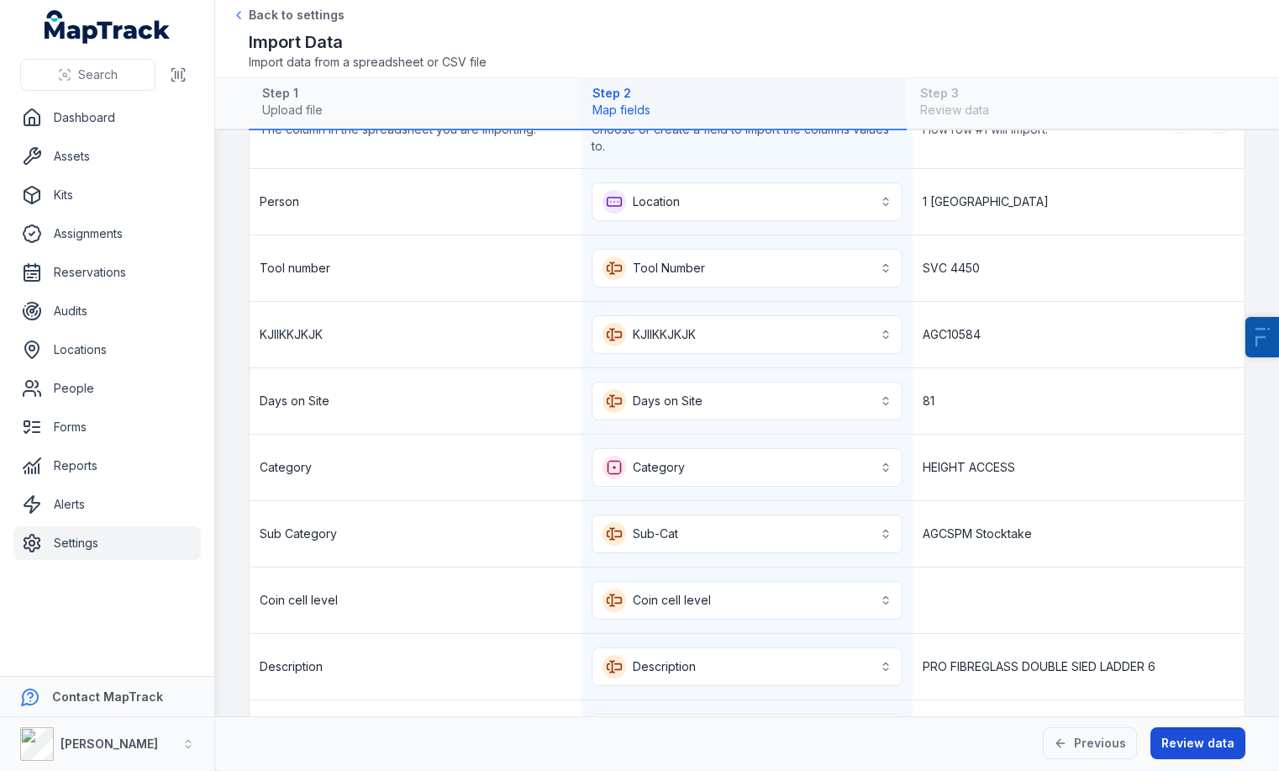
click at [1205, 751] on button "Review data" at bounding box center [1198, 743] width 95 height 32
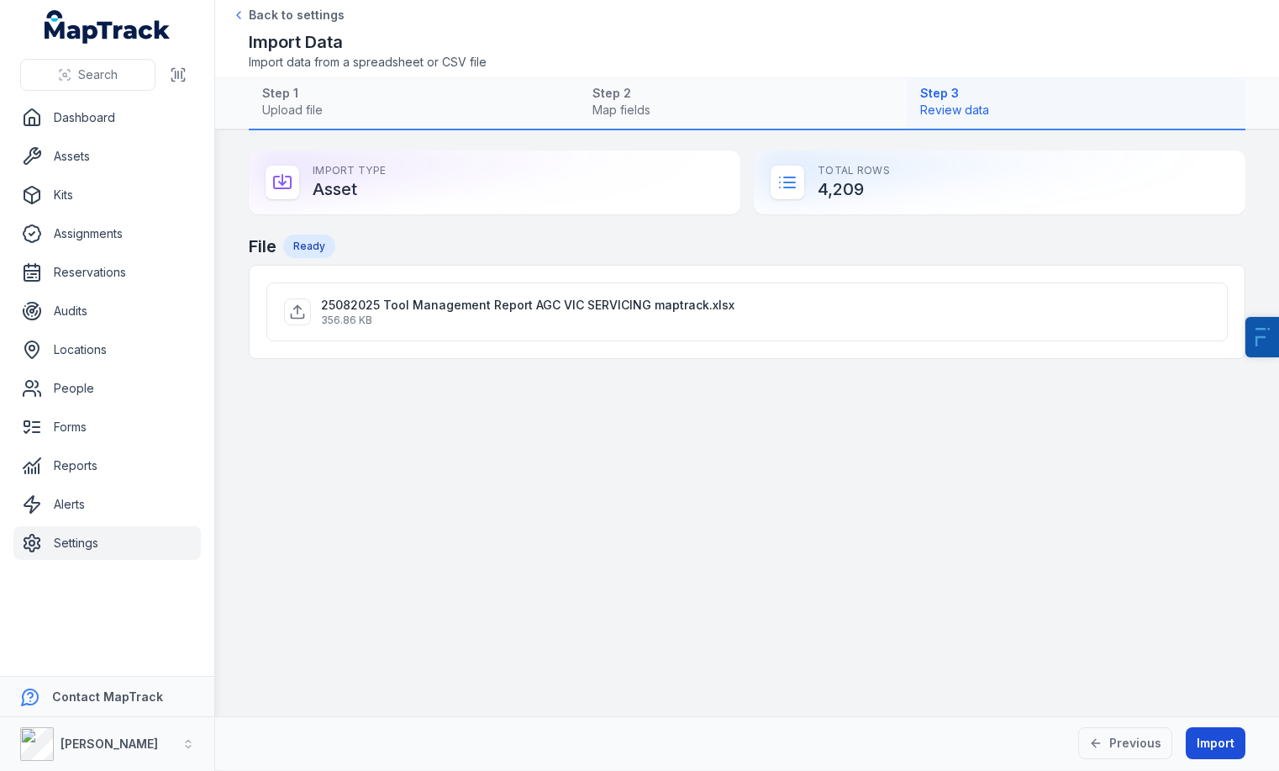
click at [1205, 751] on button "Import" at bounding box center [1216, 743] width 60 height 32
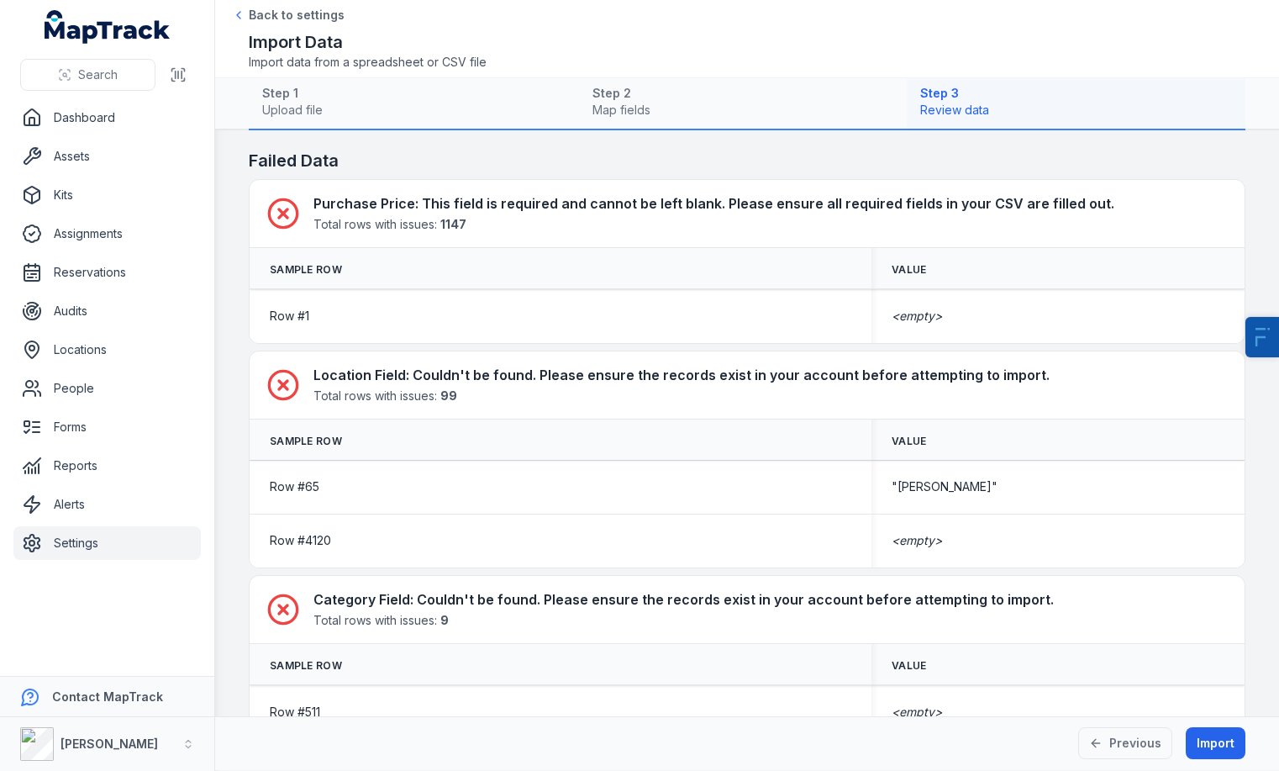
scroll to position [287, 0]
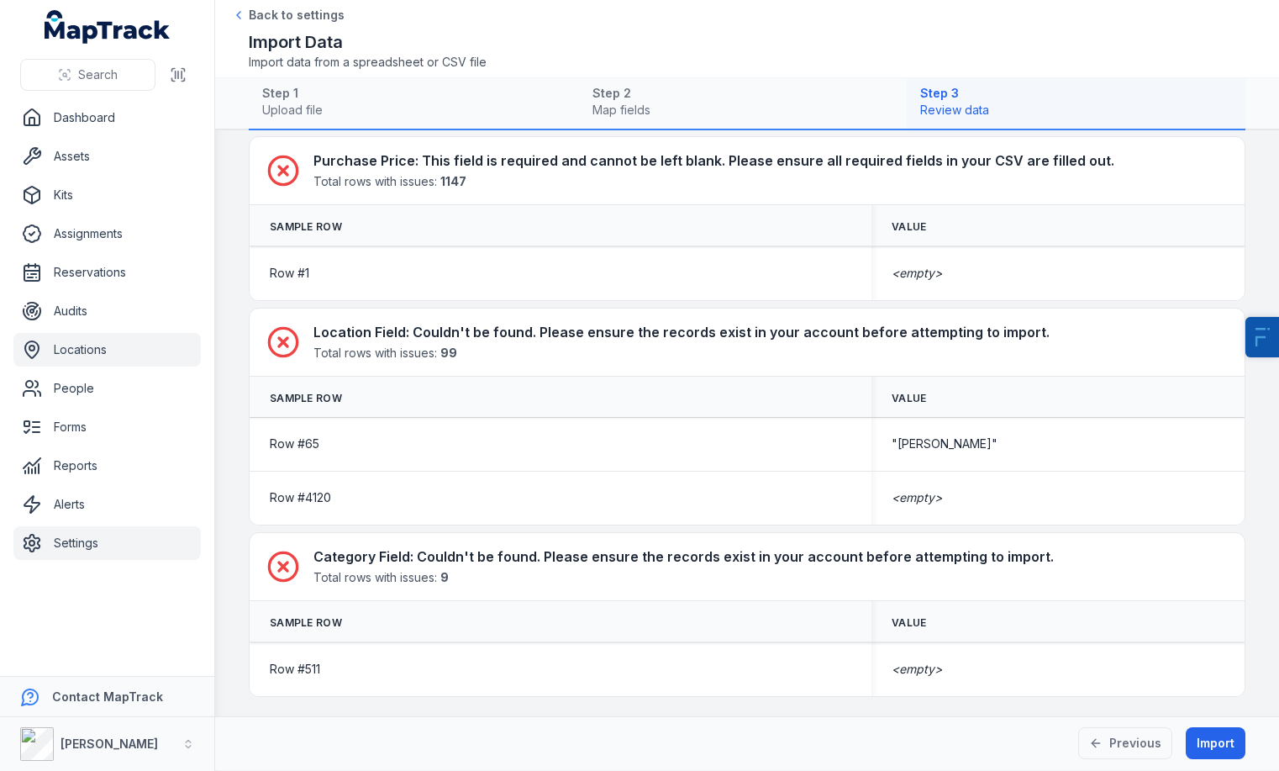
click at [95, 357] on link "Locations" at bounding box center [106, 350] width 187 height 34
click at [570, 554] on h4 "Category Field : Couldn't be found. Please ensure the records exist in your acc…" at bounding box center [684, 556] width 741 height 20
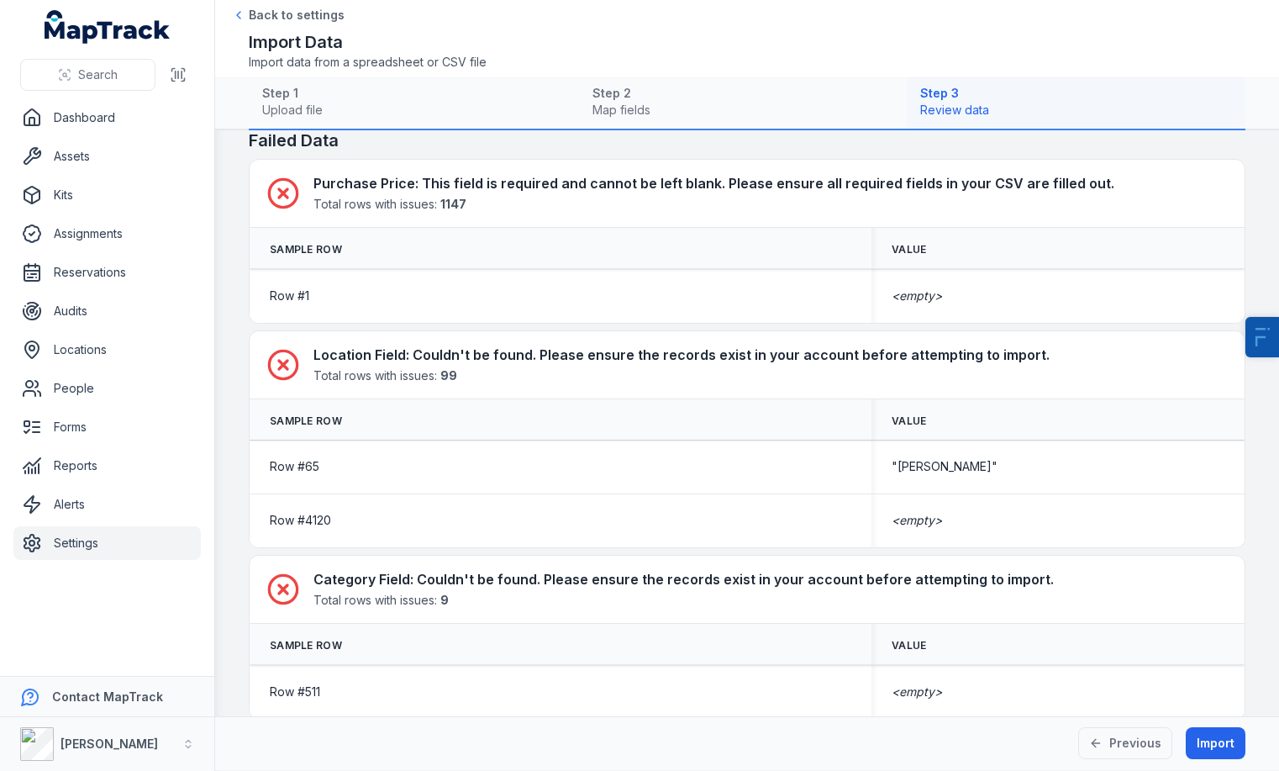
click at [61, 544] on link "Settings" at bounding box center [106, 543] width 187 height 34
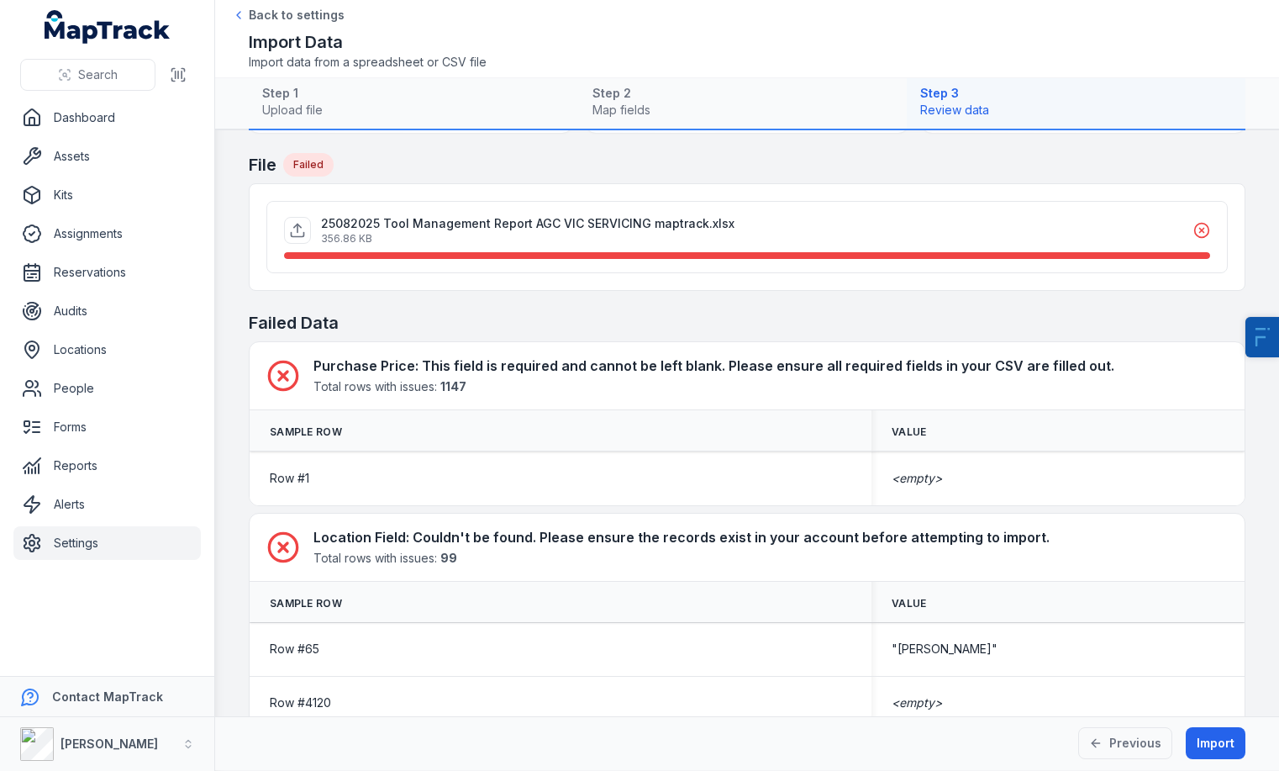
scroll to position [0, 0]
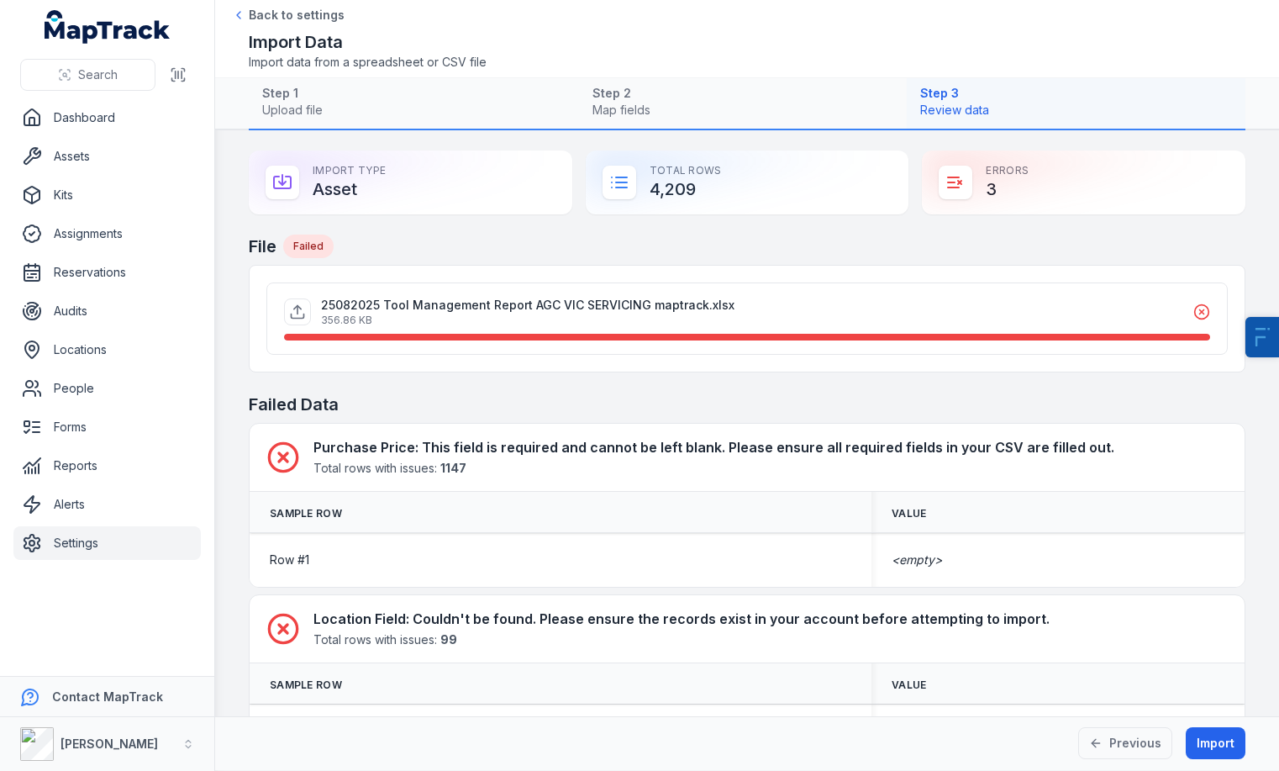
click at [84, 546] on link "Settings" at bounding box center [106, 543] width 187 height 34
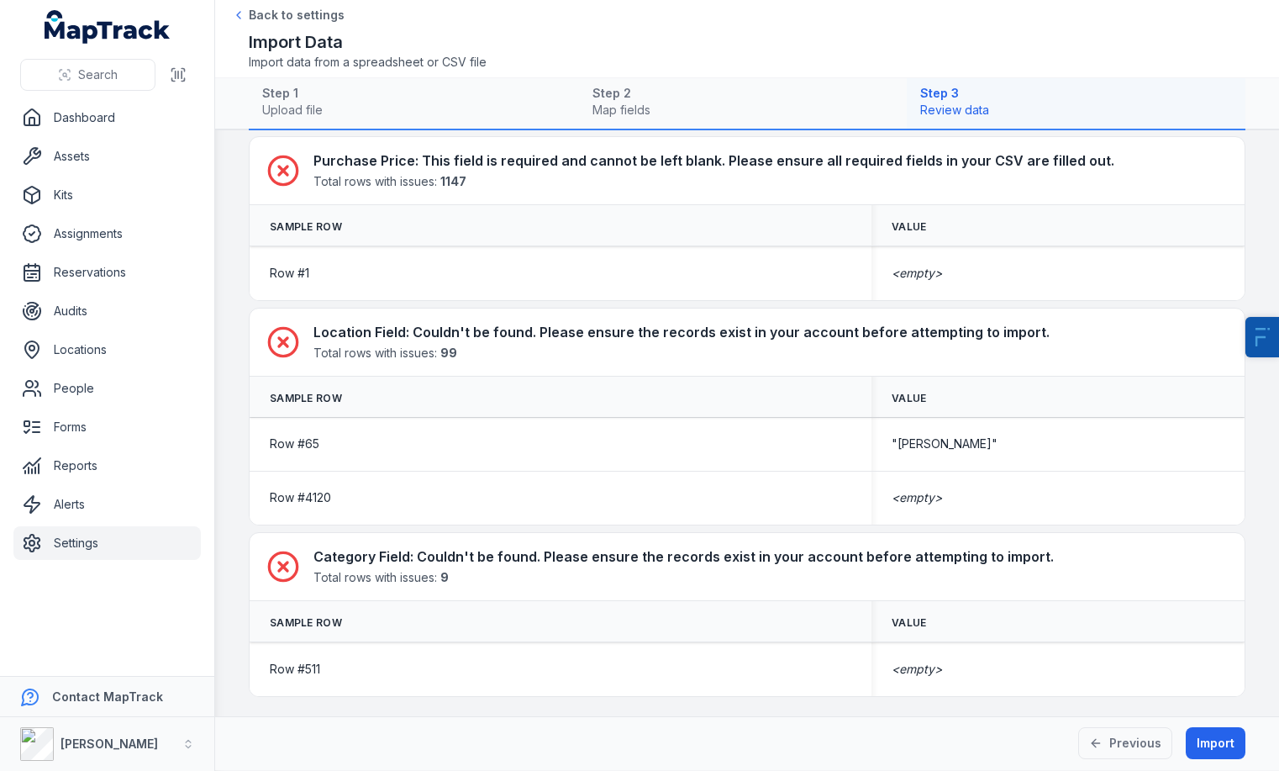
click at [1191, 743] on button "Import" at bounding box center [1216, 743] width 60 height 32
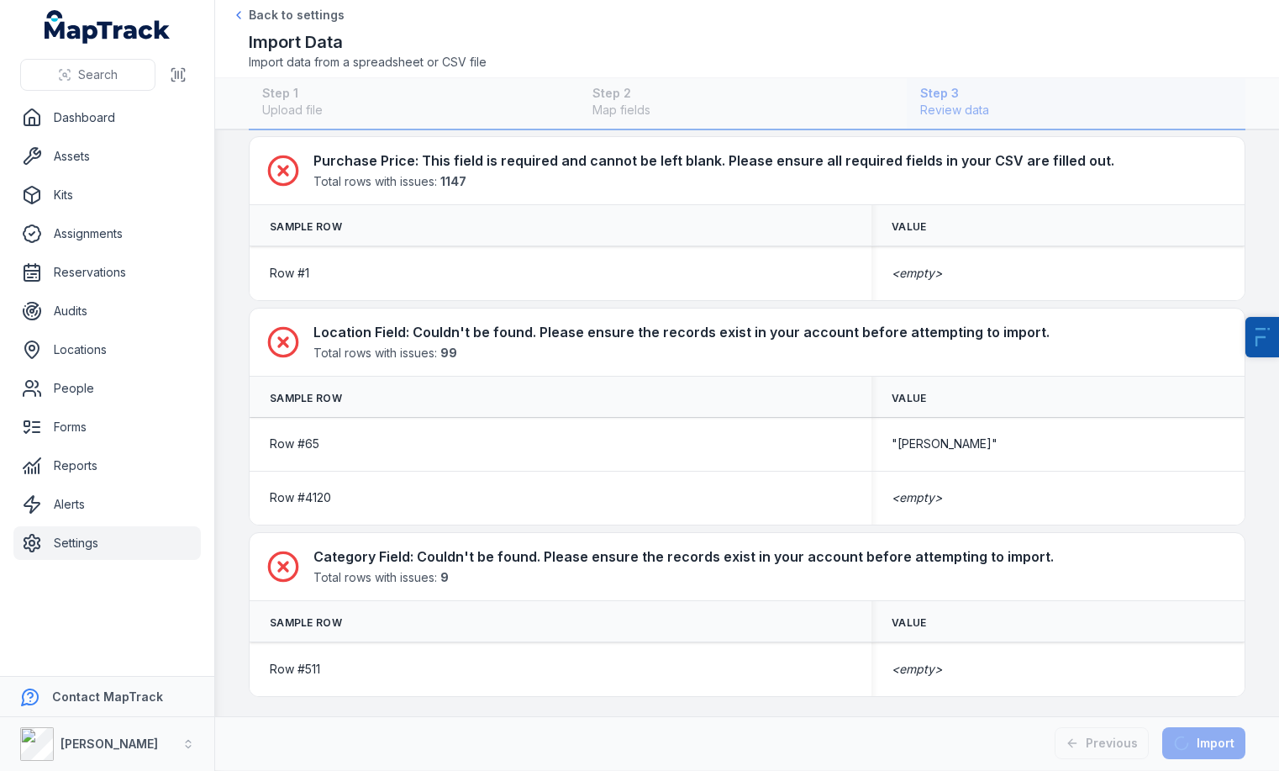
scroll to position [0, 0]
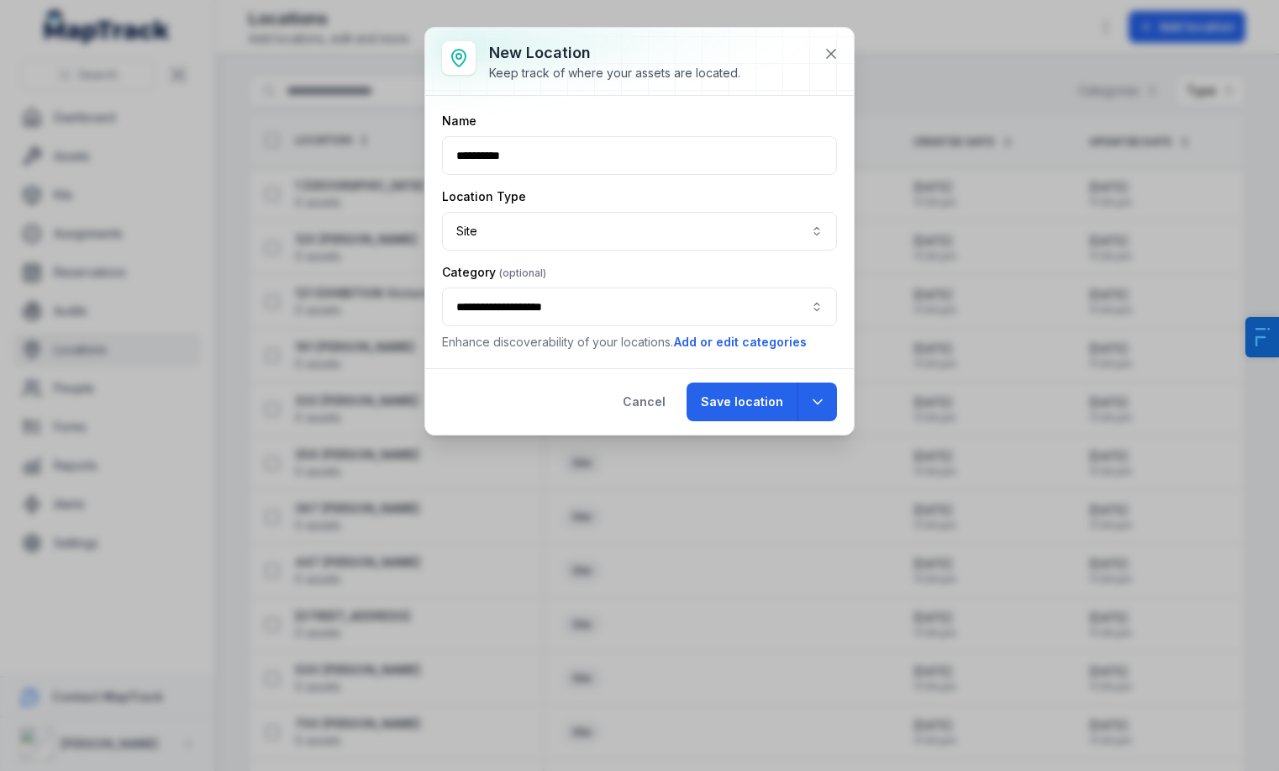
type input "**********"
click at [626, 243] on button "Site ****" at bounding box center [639, 231] width 395 height 39
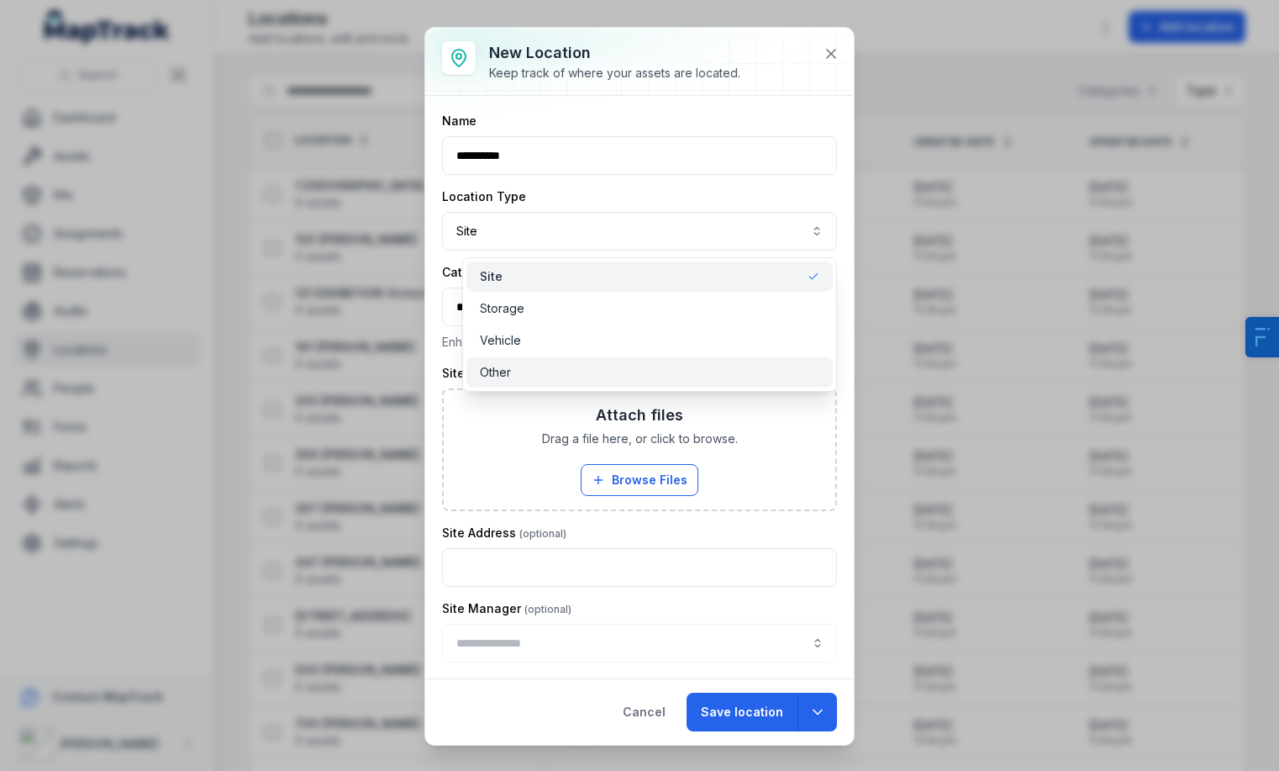
click at [588, 372] on div "Other" at bounding box center [650, 372] width 340 height 17
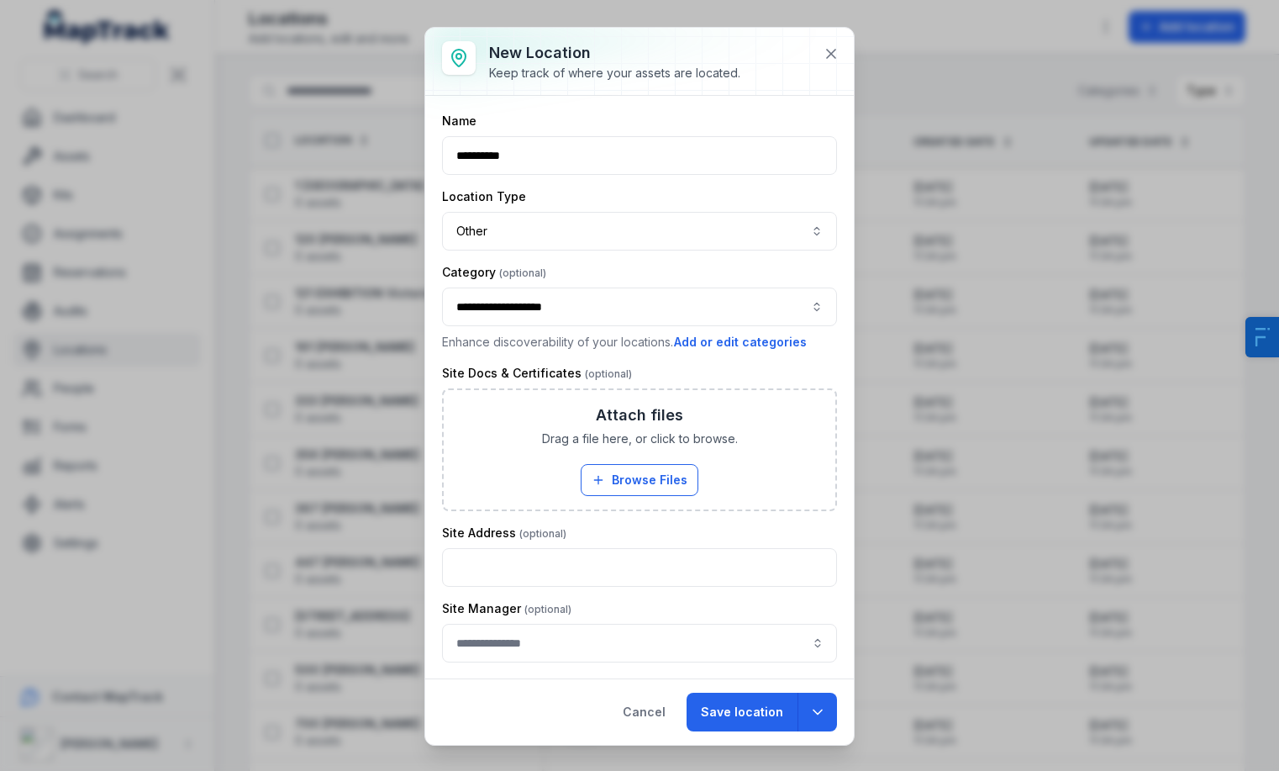
click at [761, 731] on div "Cancel Save location" at bounding box center [639, 711] width 429 height 66
click at [767, 719] on button "Save location" at bounding box center [742, 712] width 111 height 39
